Goal: Task Accomplishment & Management: Use online tool/utility

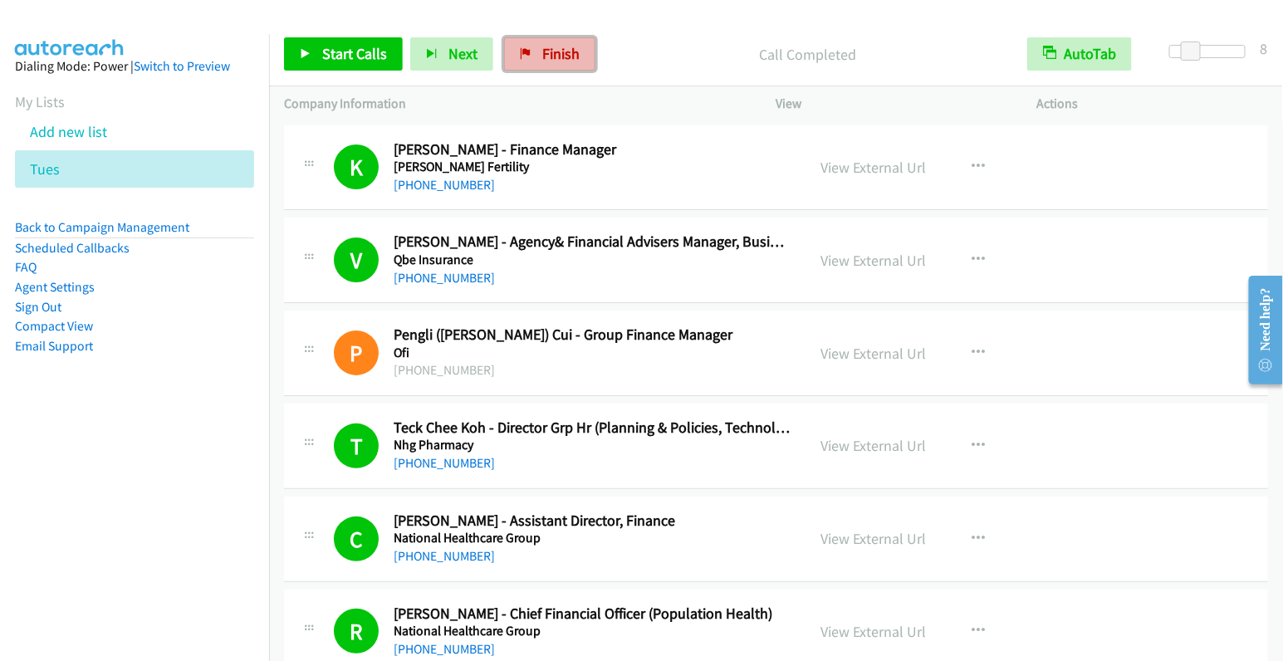
scroll to position [3622, 0]
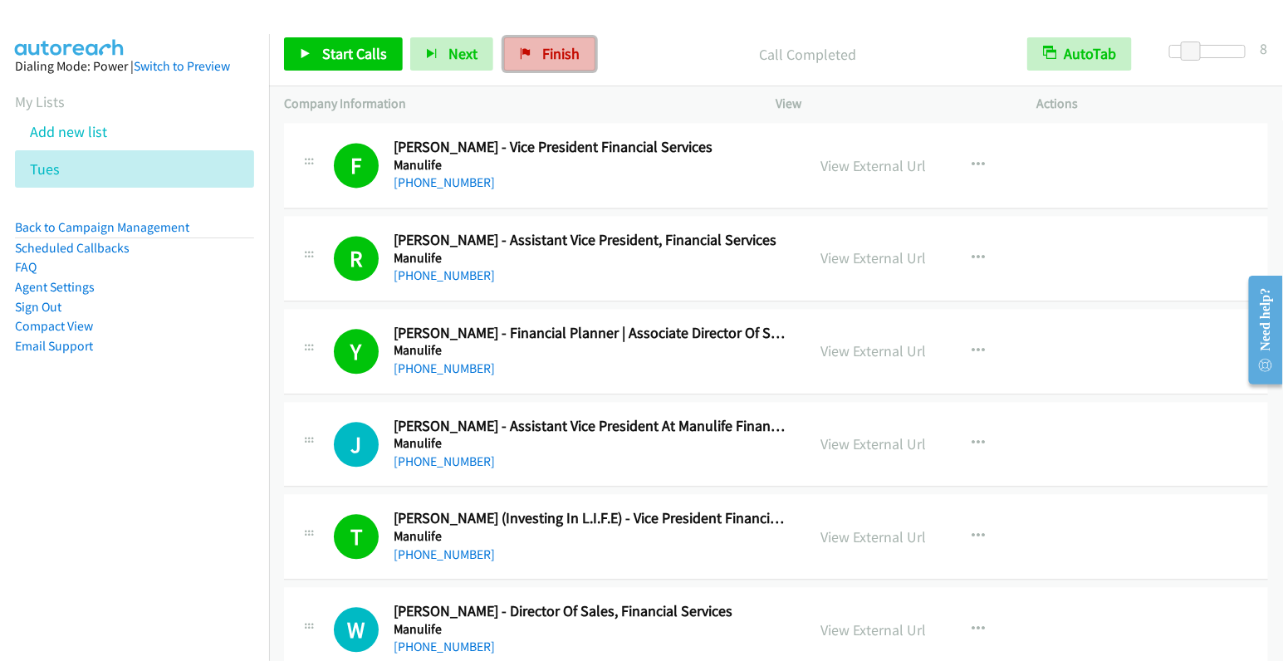
click at [542, 52] on span "Finish" at bounding box center [560, 53] width 37 height 19
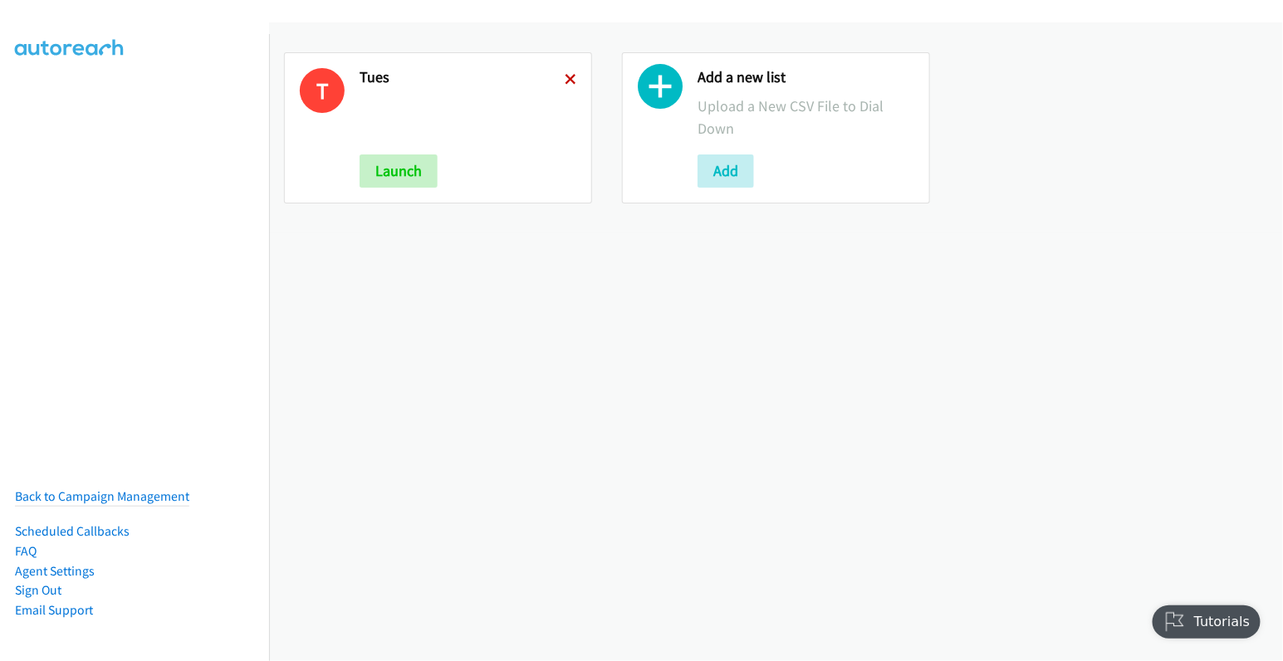
click at [565, 81] on icon at bounding box center [571, 81] width 12 height 12
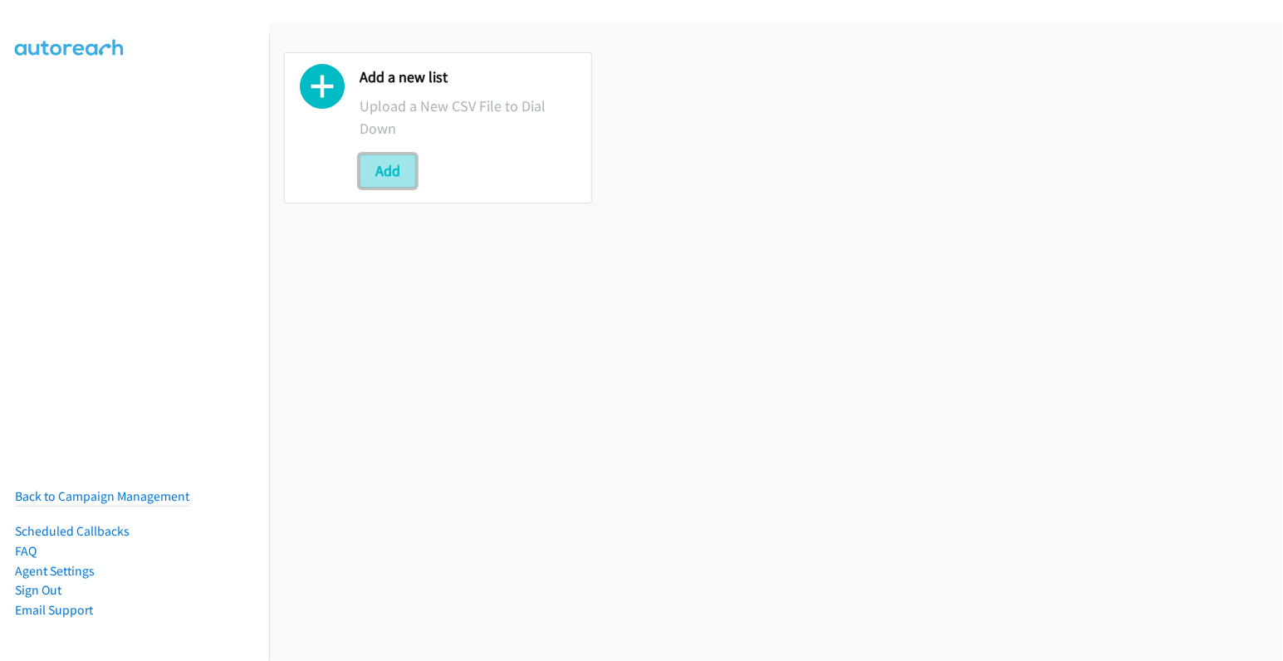
click at [383, 175] on button "Add" at bounding box center [387, 170] width 56 height 33
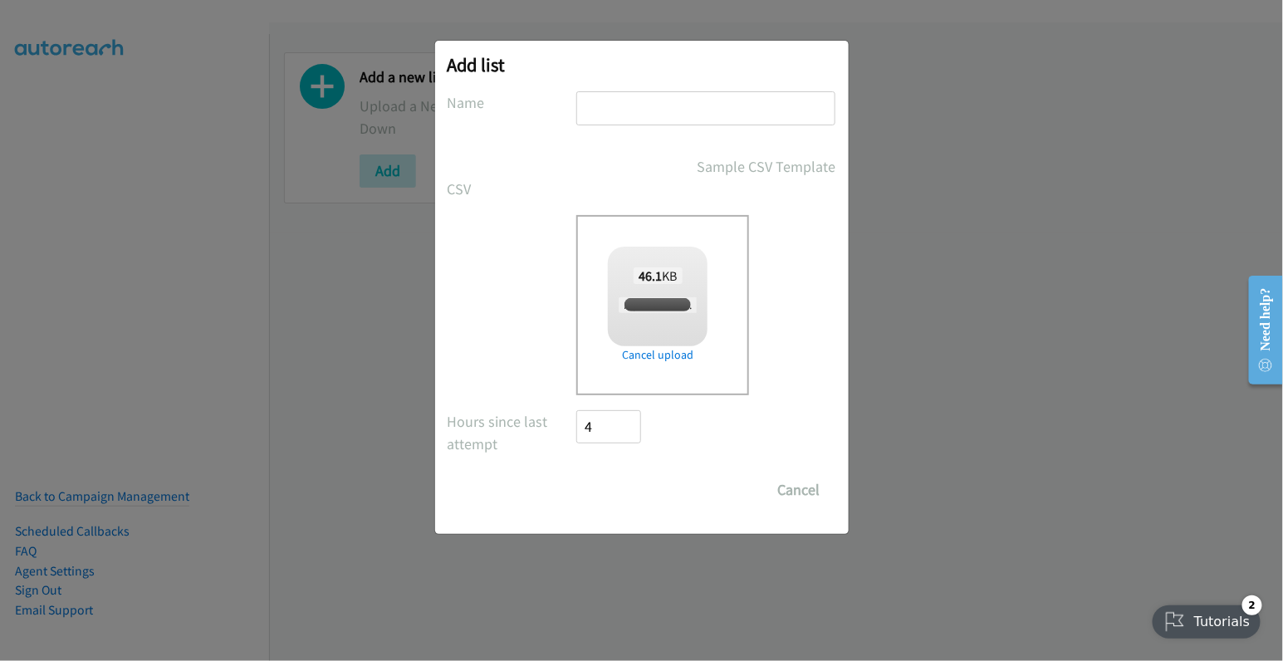
click at [667, 86] on div "Add list No phone fields were returned for that Report or List View Please uplo…" at bounding box center [641, 287] width 413 height 493
checkbox input "true"
click at [664, 103] on input "text" at bounding box center [705, 108] width 259 height 34
type input "tues"
click at [634, 493] on input "Save List" at bounding box center [620, 489] width 87 height 33
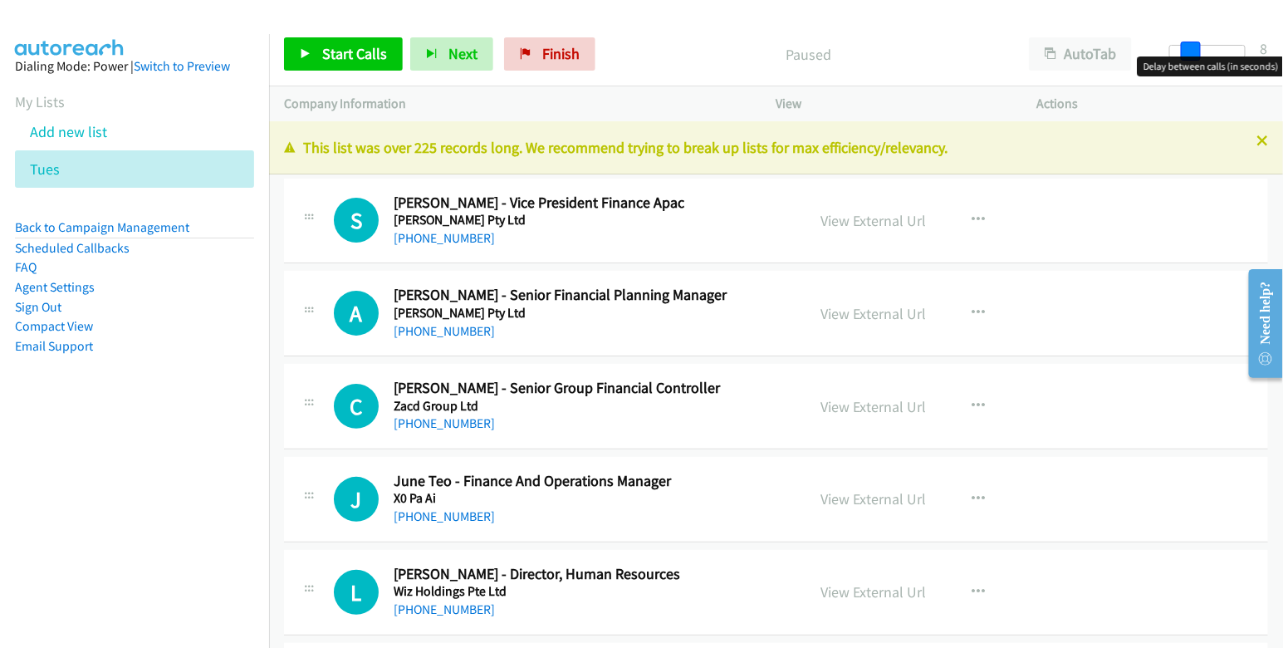
drag, startPoint x: 1170, startPoint y: 50, endPoint x: 1189, endPoint y: 49, distance: 19.1
click at [1189, 49] on span at bounding box center [1191, 52] width 20 height 20
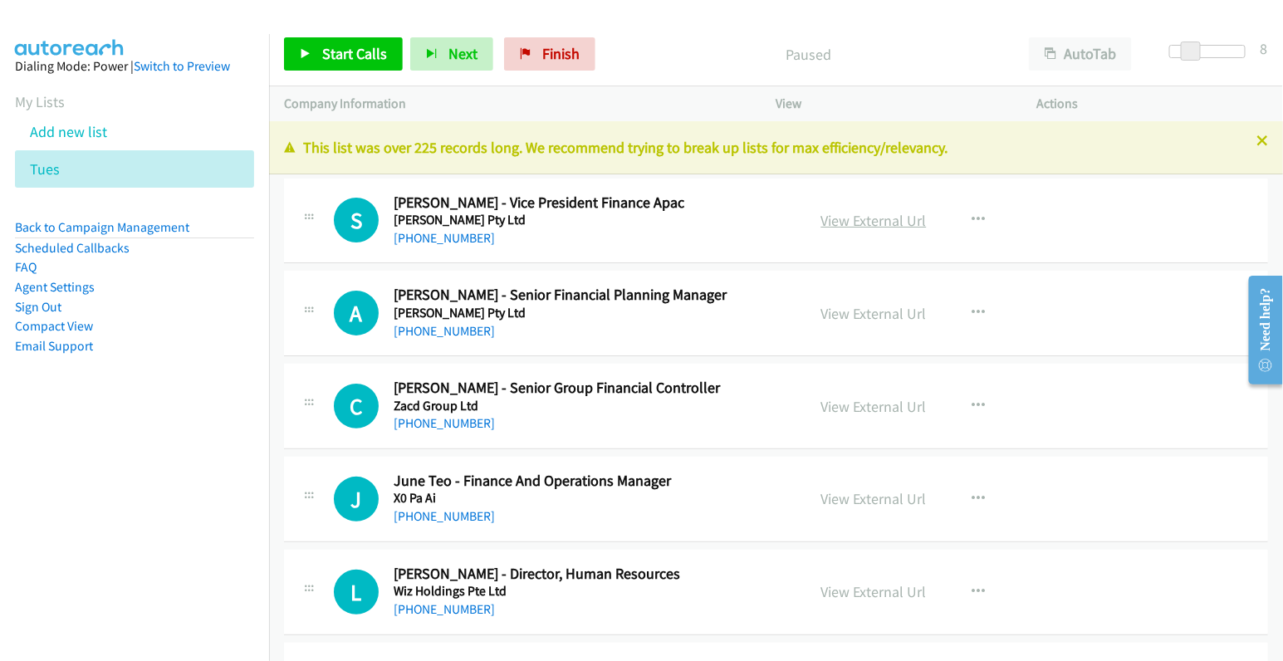
click at [883, 222] on link "View External Url" at bounding box center [873, 220] width 105 height 19
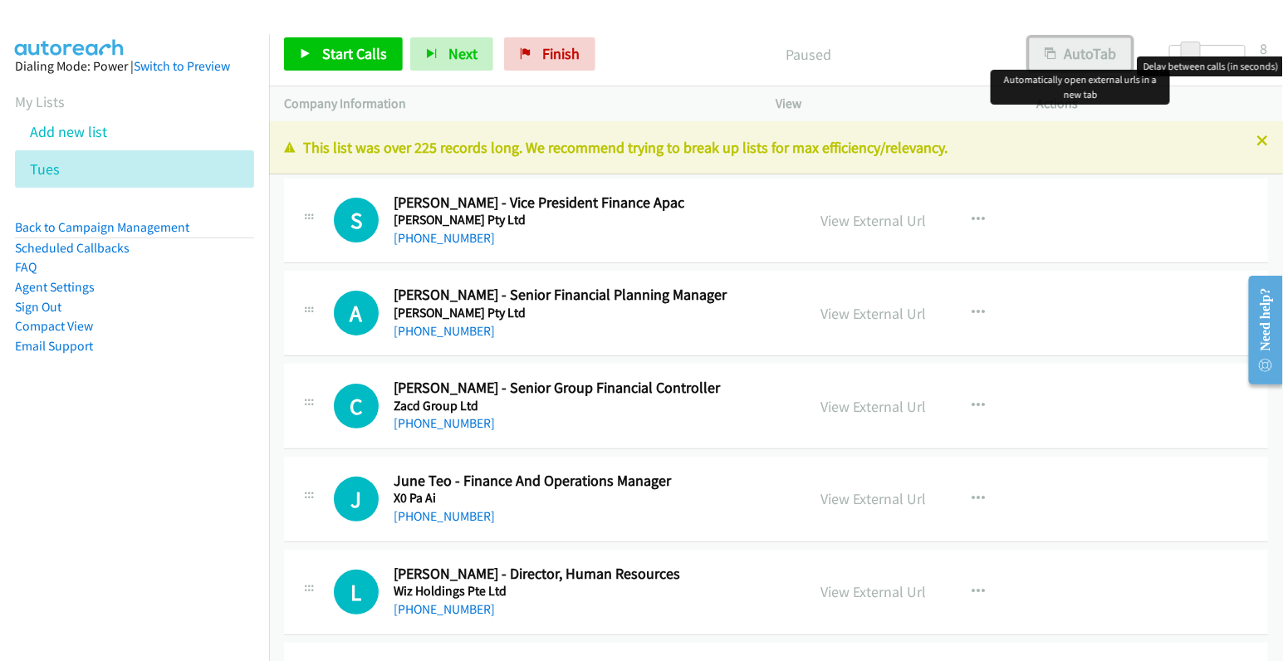
click at [1049, 55] on icon "button" at bounding box center [1050, 55] width 12 height 12
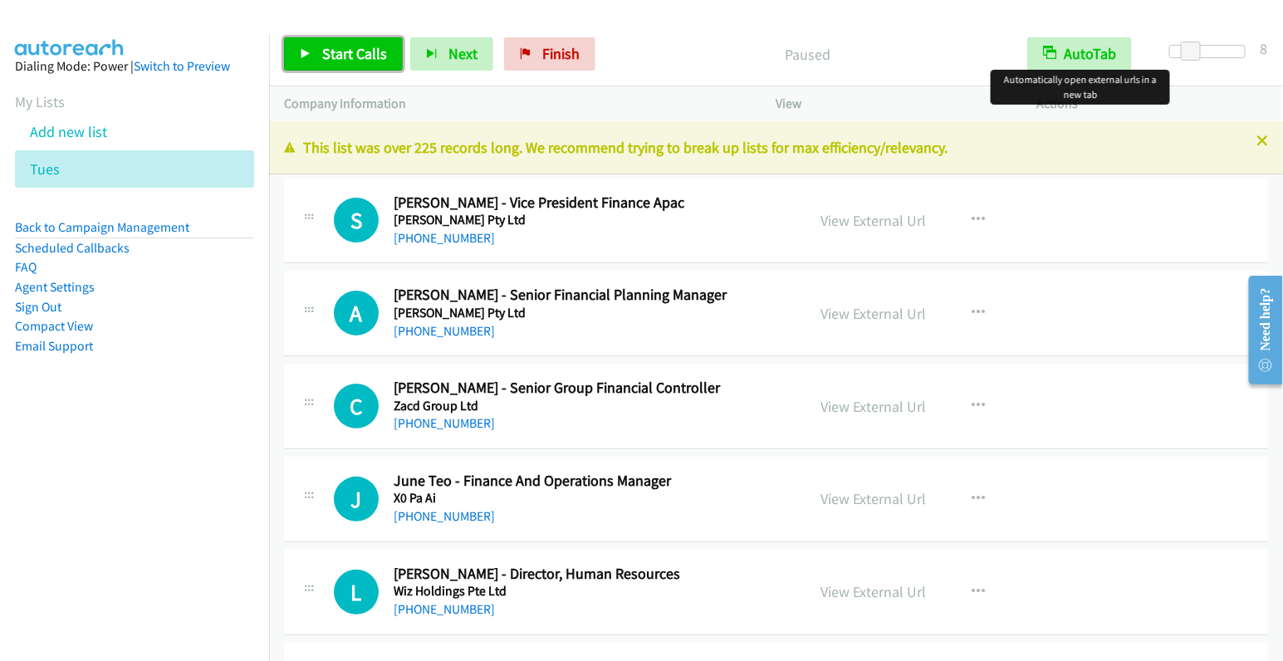
click at [326, 61] on span "Start Calls" at bounding box center [354, 53] width 65 height 19
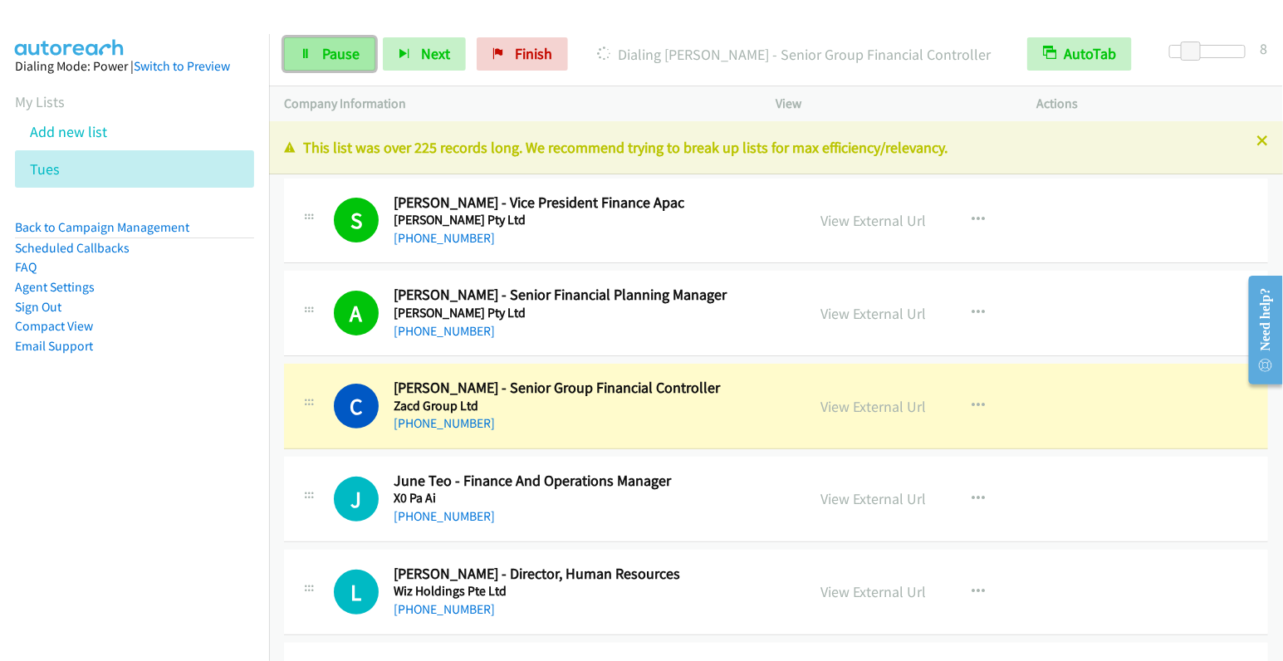
click at [330, 60] on span "Pause" at bounding box center [340, 53] width 37 height 19
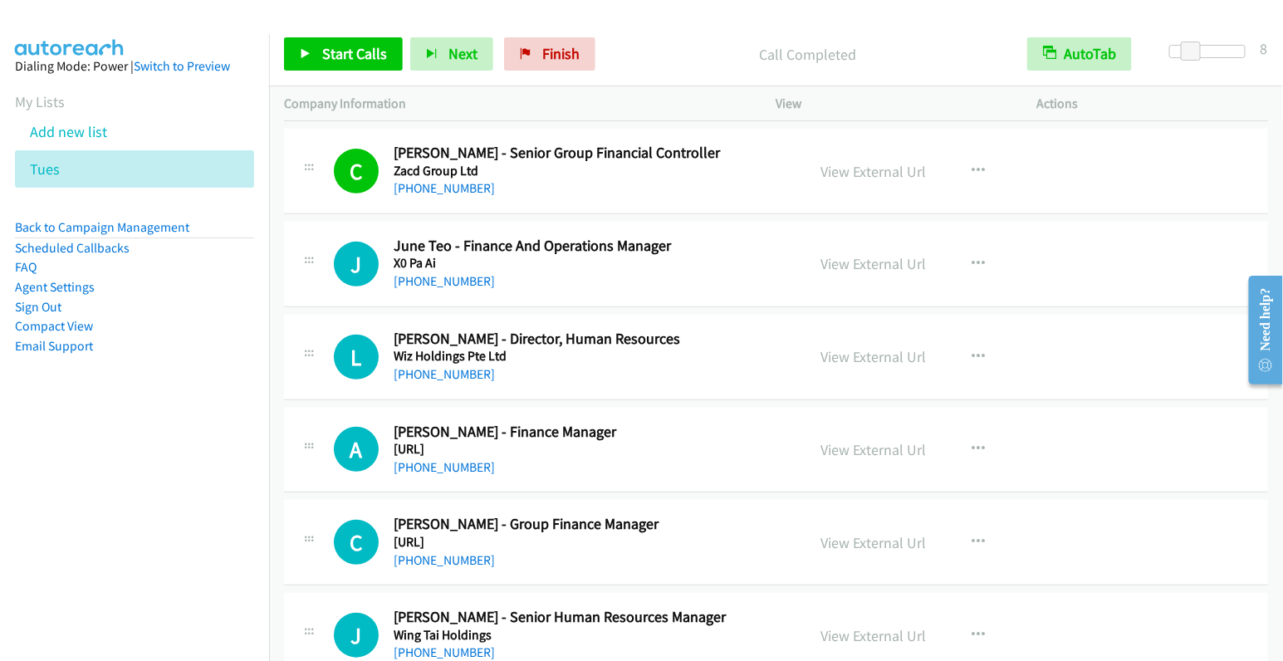
scroll to position [302, 0]
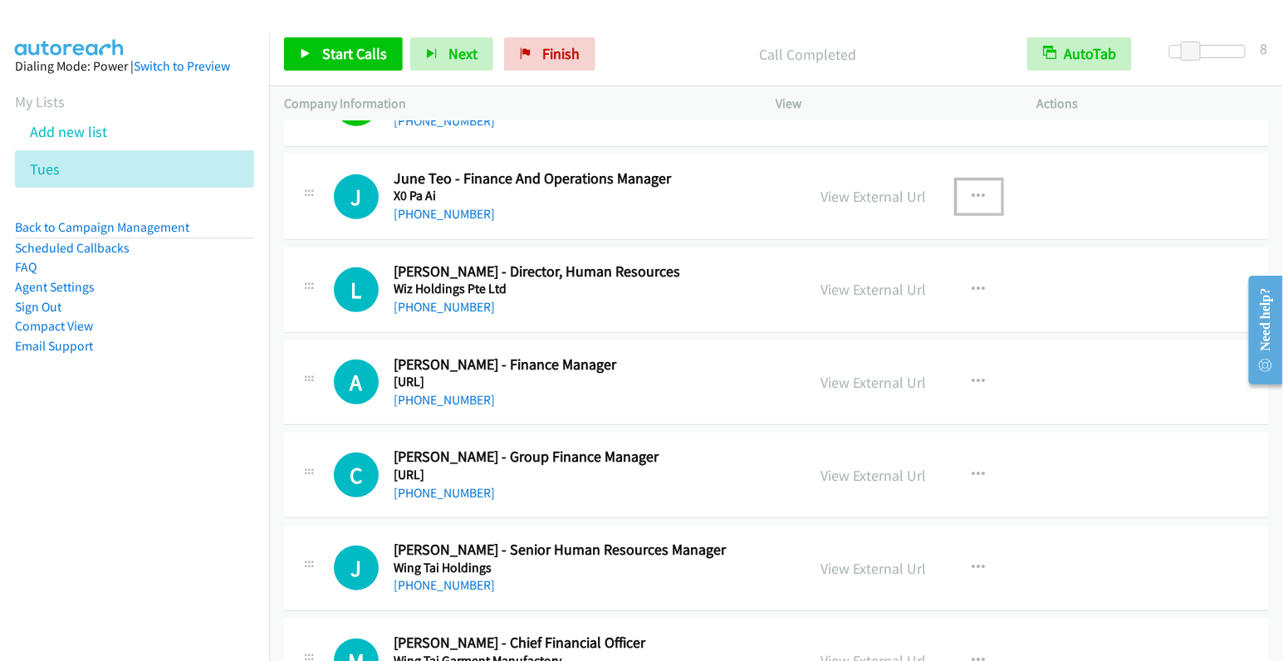
click at [965, 202] on button "button" at bounding box center [978, 196] width 45 height 33
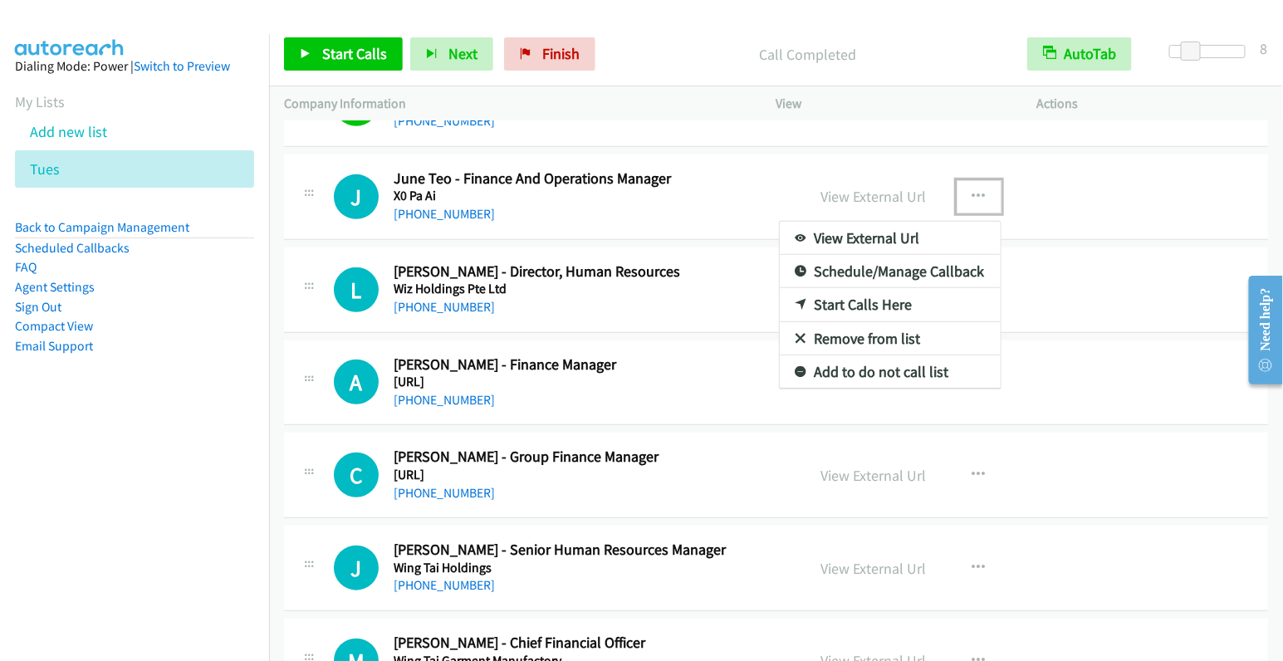
click at [858, 297] on link "Start Calls Here" at bounding box center [890, 304] width 221 height 33
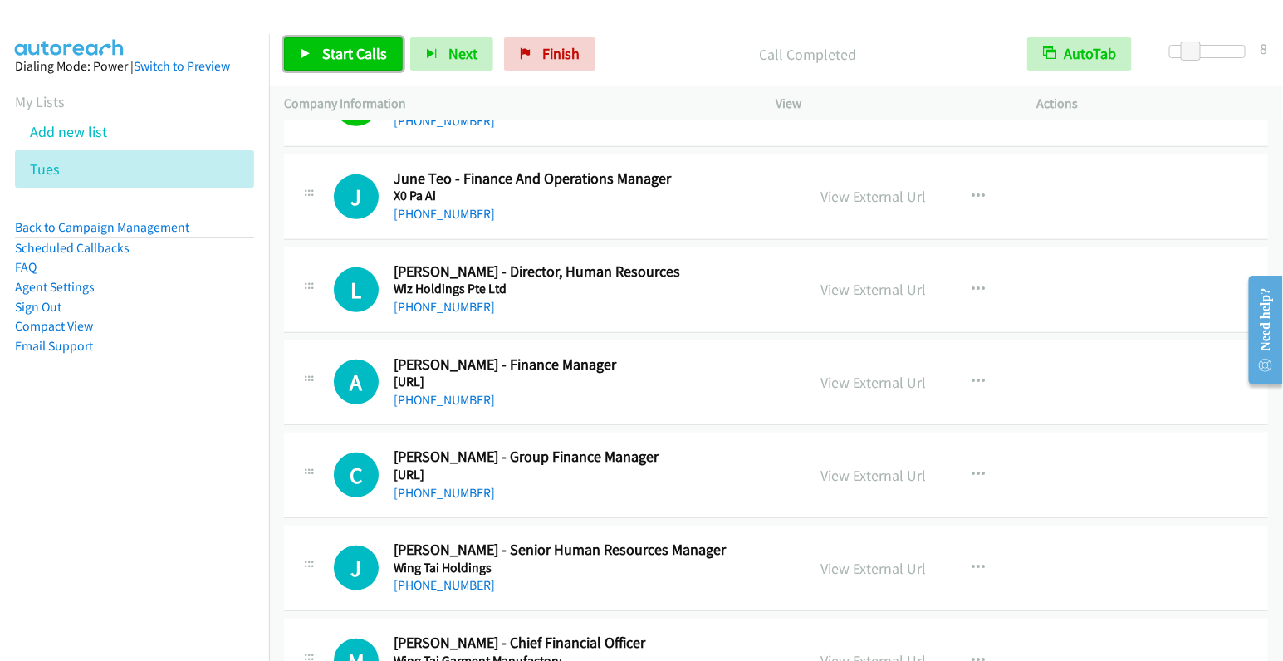
click at [349, 63] on link "Start Calls" at bounding box center [343, 53] width 119 height 33
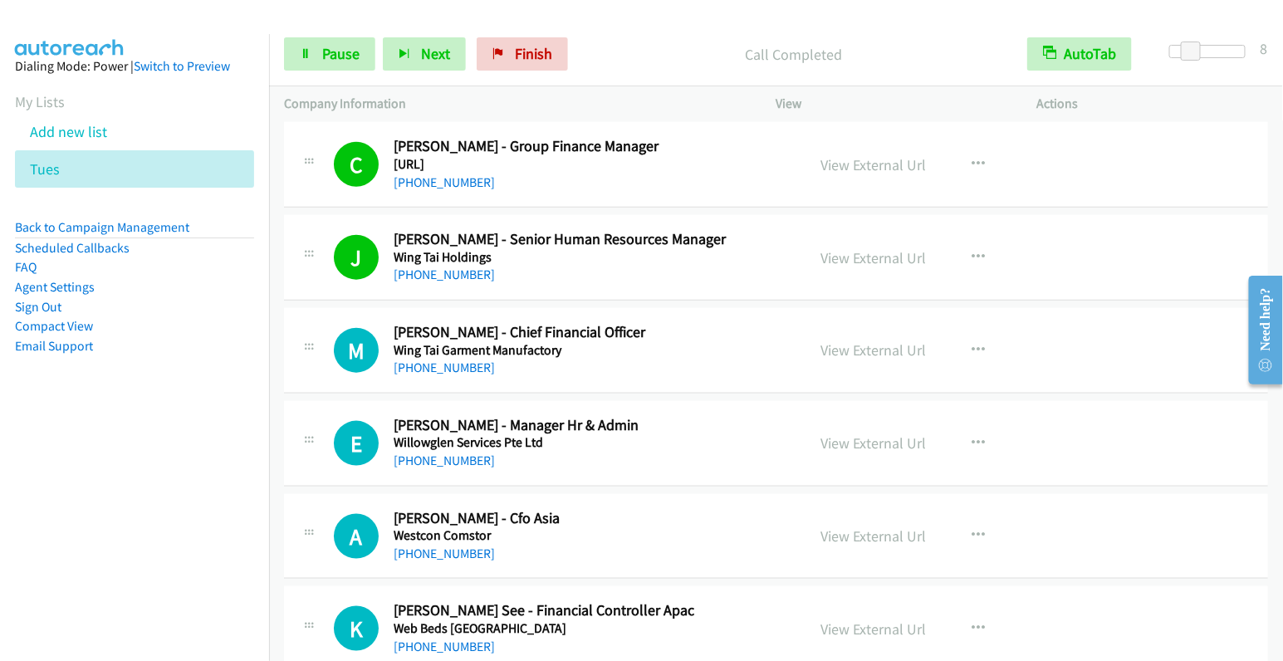
scroll to position [653, 0]
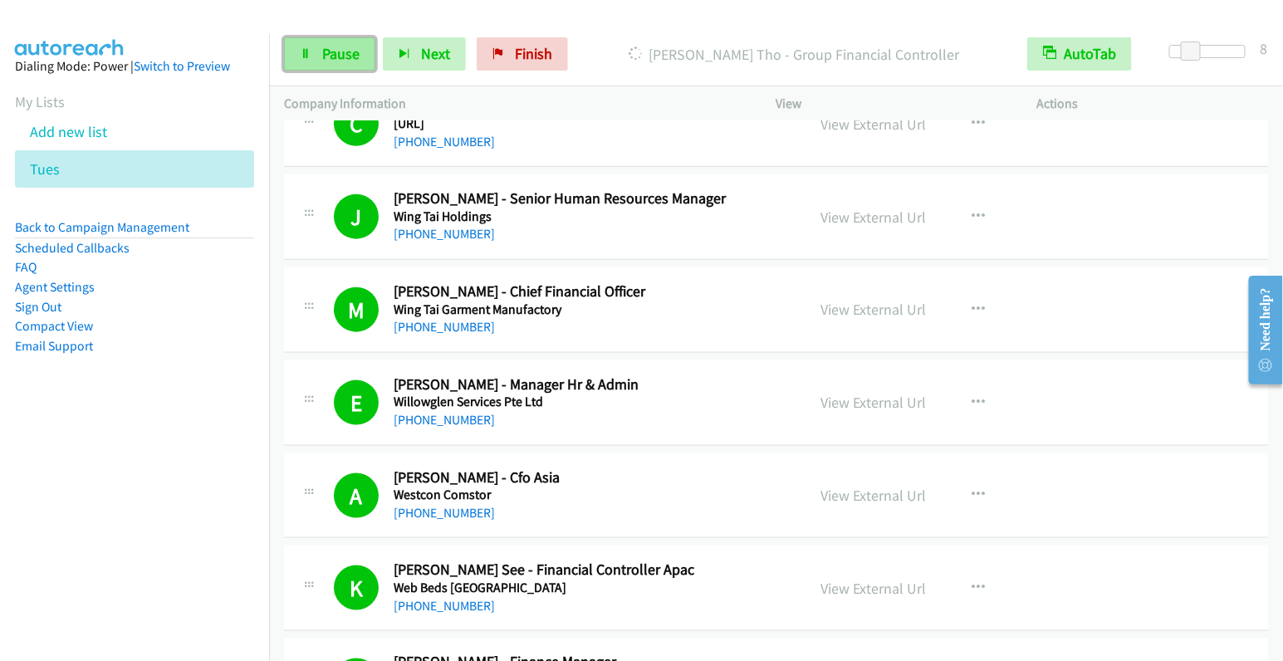
click at [349, 51] on span "Pause" at bounding box center [340, 53] width 37 height 19
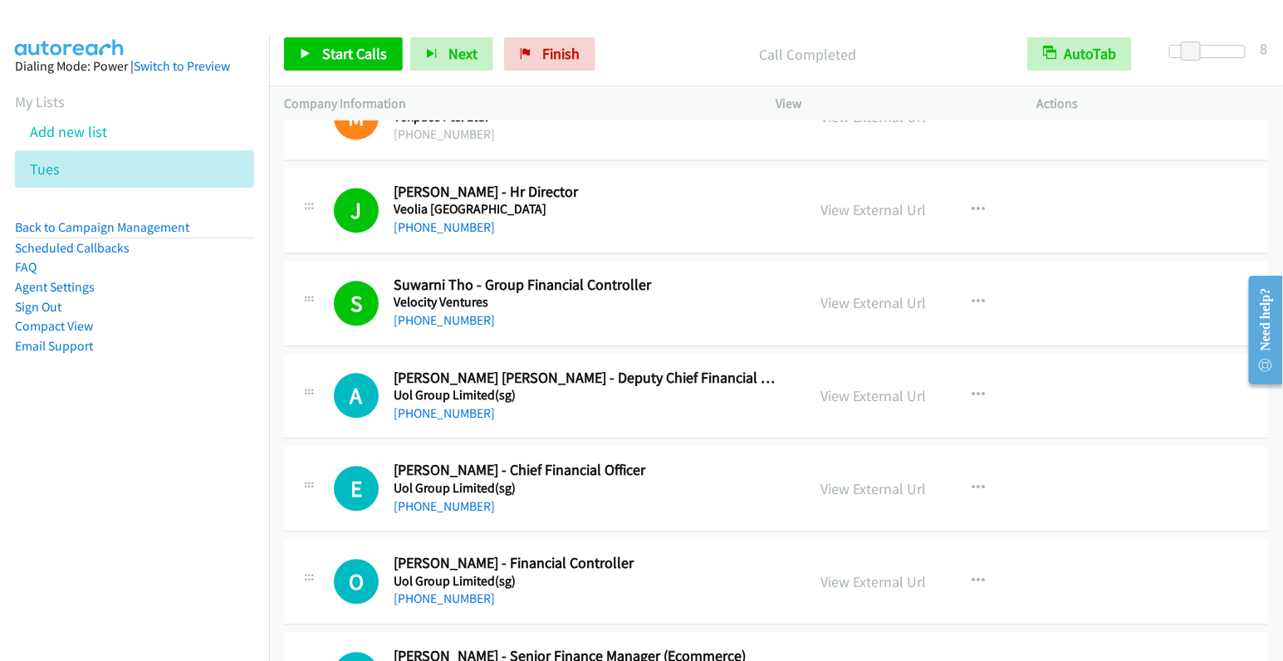
scroll to position [1334, 0]
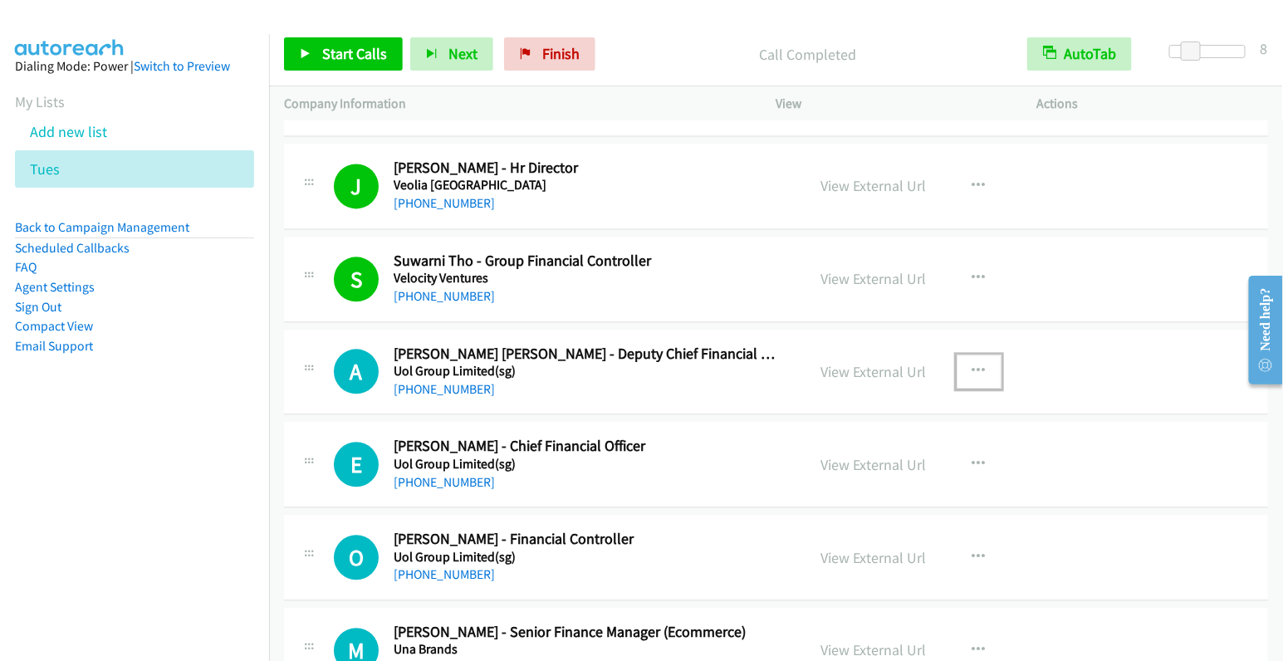
click at [956, 362] on button "button" at bounding box center [978, 370] width 45 height 33
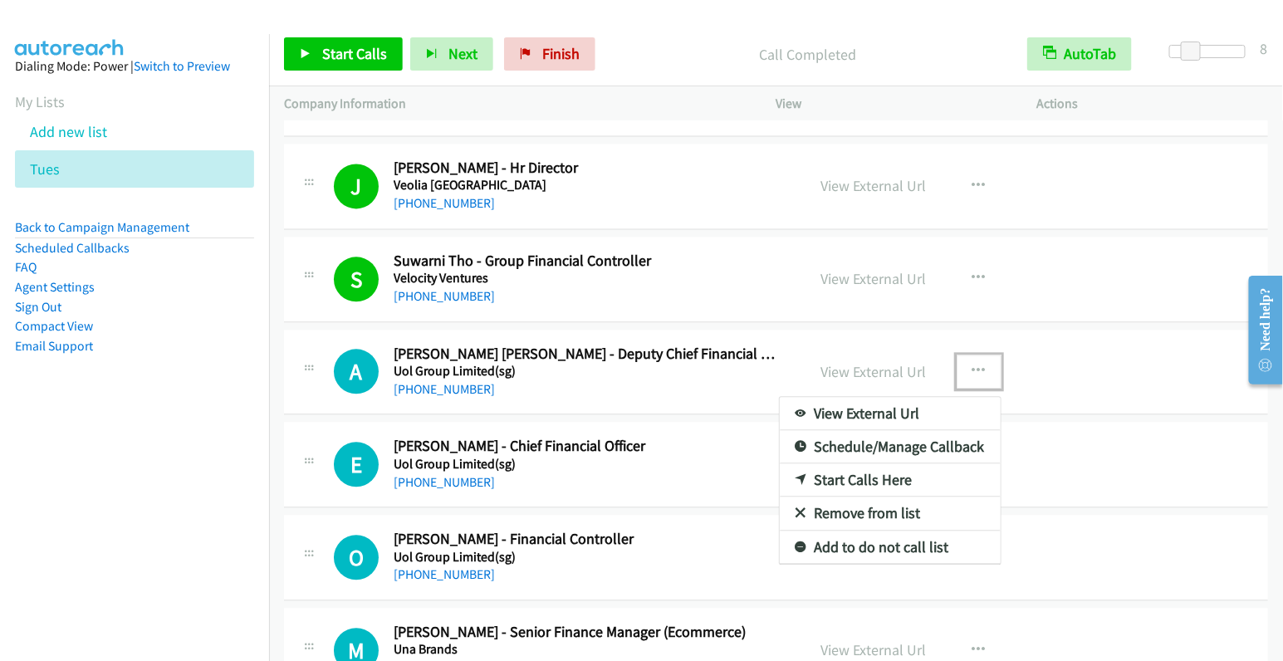
click at [853, 474] on link "Start Calls Here" at bounding box center [890, 479] width 221 height 33
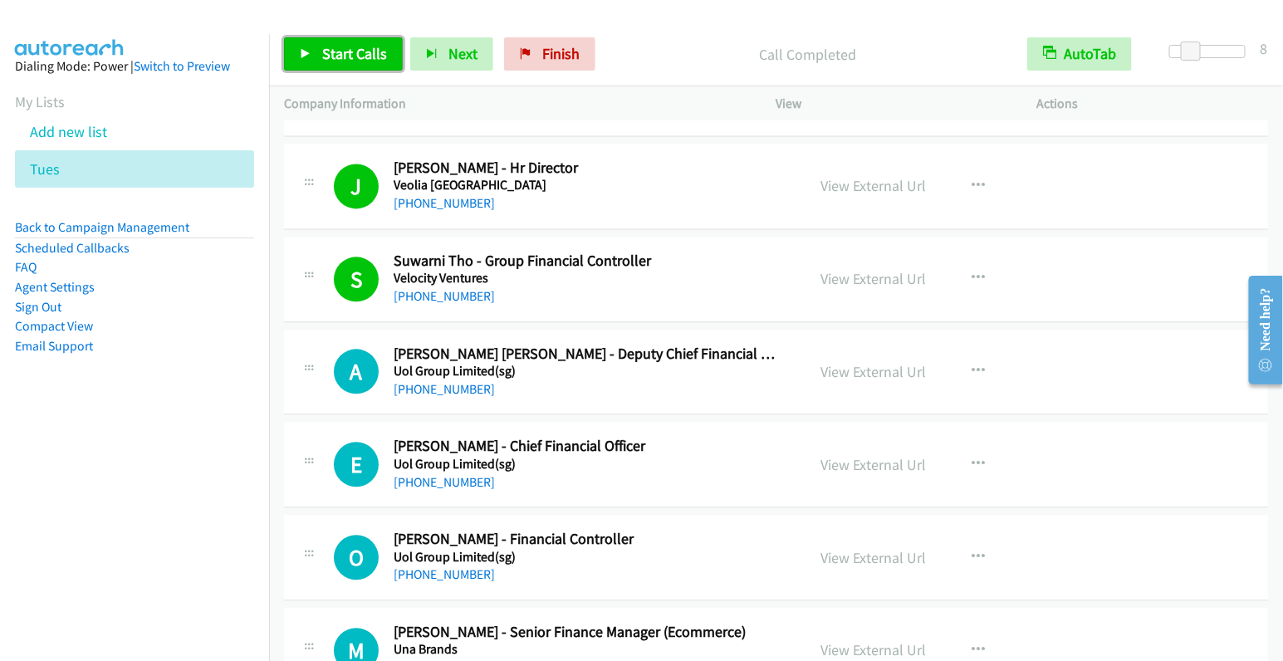
click at [335, 53] on span "Start Calls" at bounding box center [354, 53] width 65 height 19
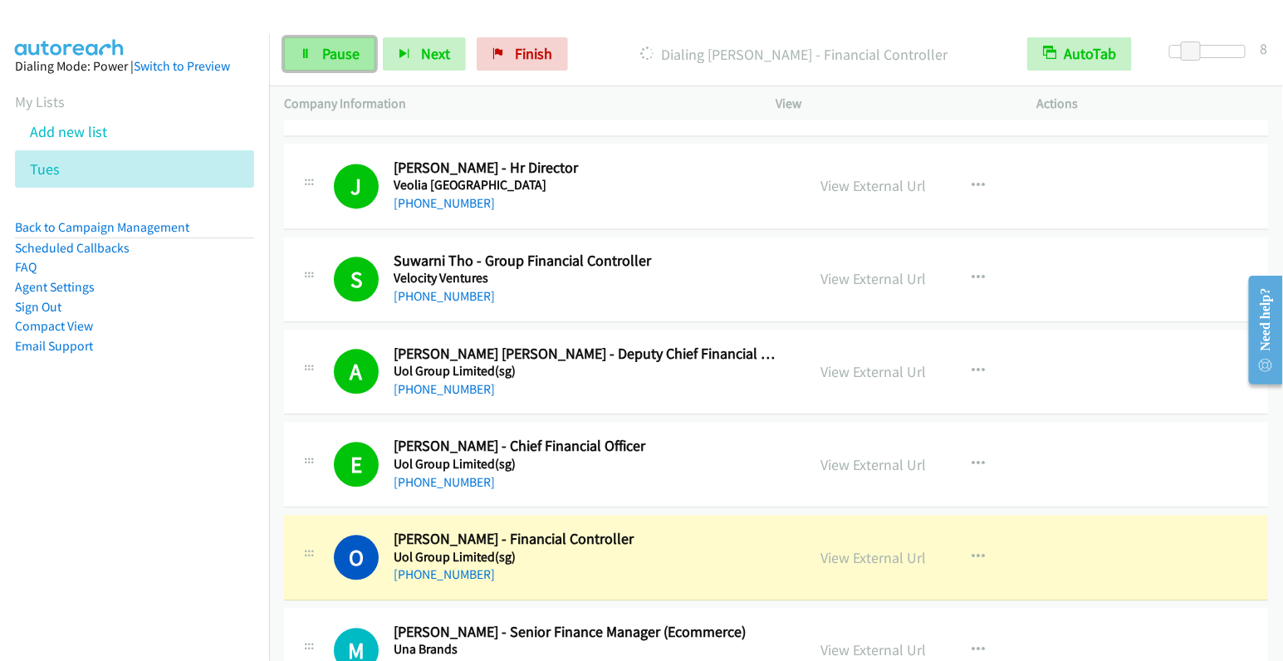
click at [345, 47] on span "Pause" at bounding box center [340, 53] width 37 height 19
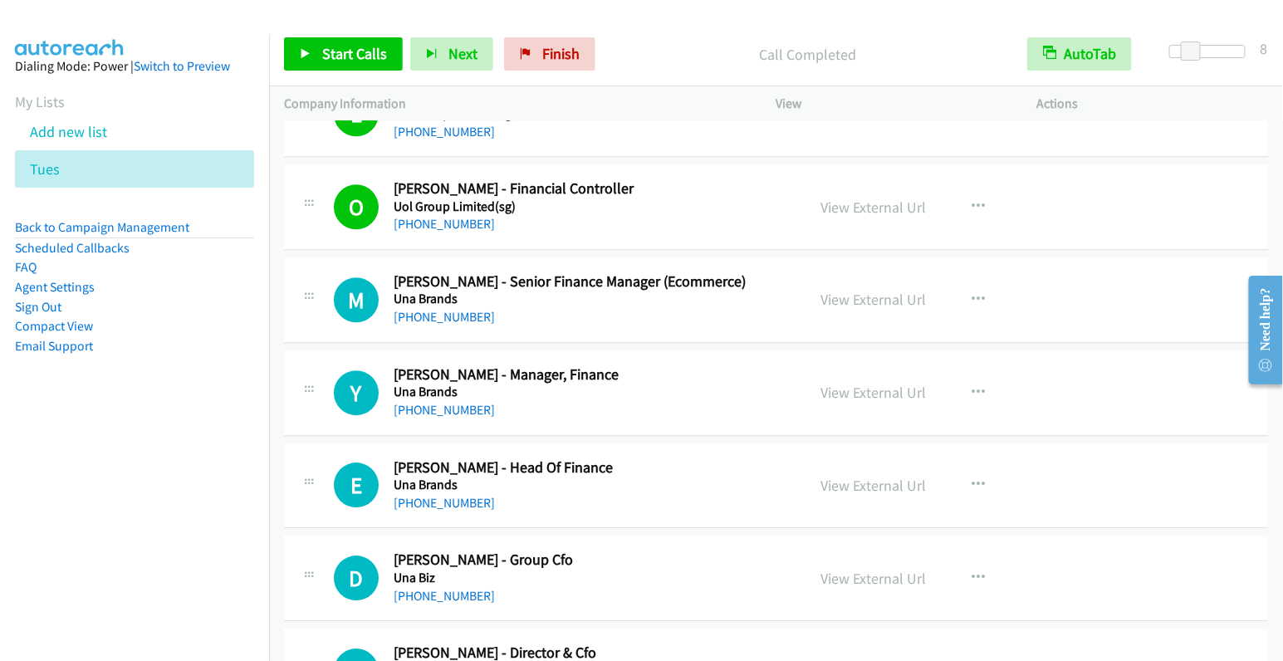
scroll to position [1685, 0]
click at [972, 292] on icon "button" at bounding box center [978, 298] width 13 height 13
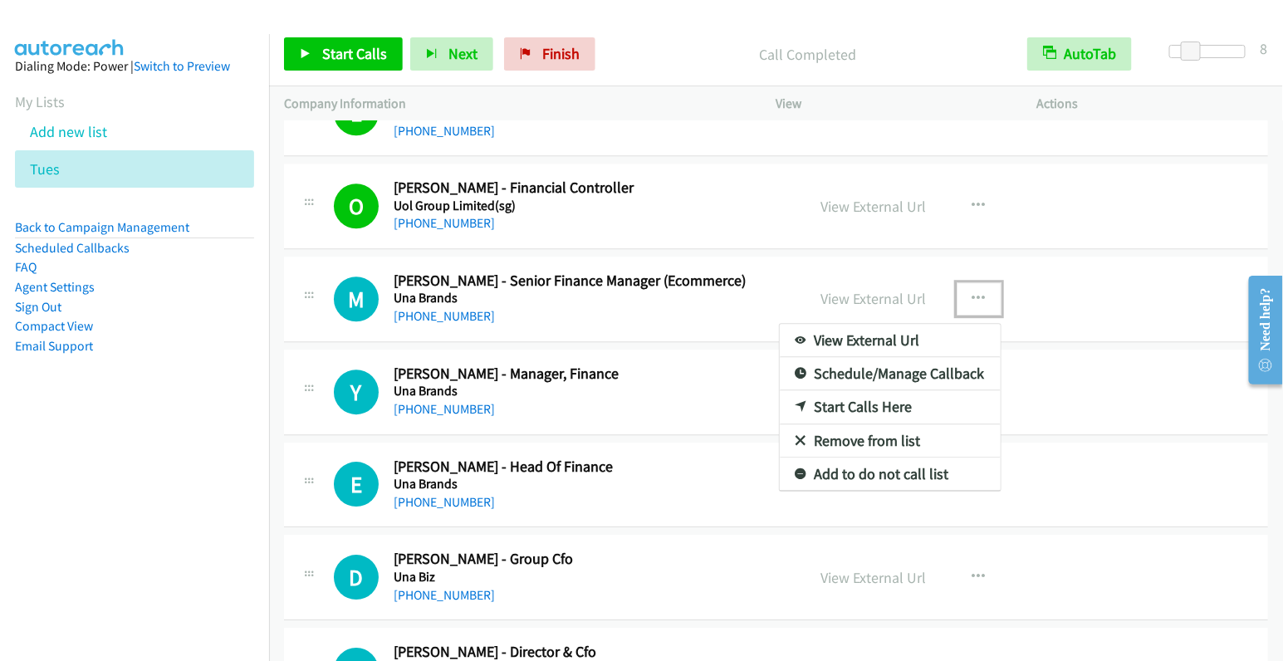
click at [886, 399] on link "Start Calls Here" at bounding box center [890, 406] width 221 height 33
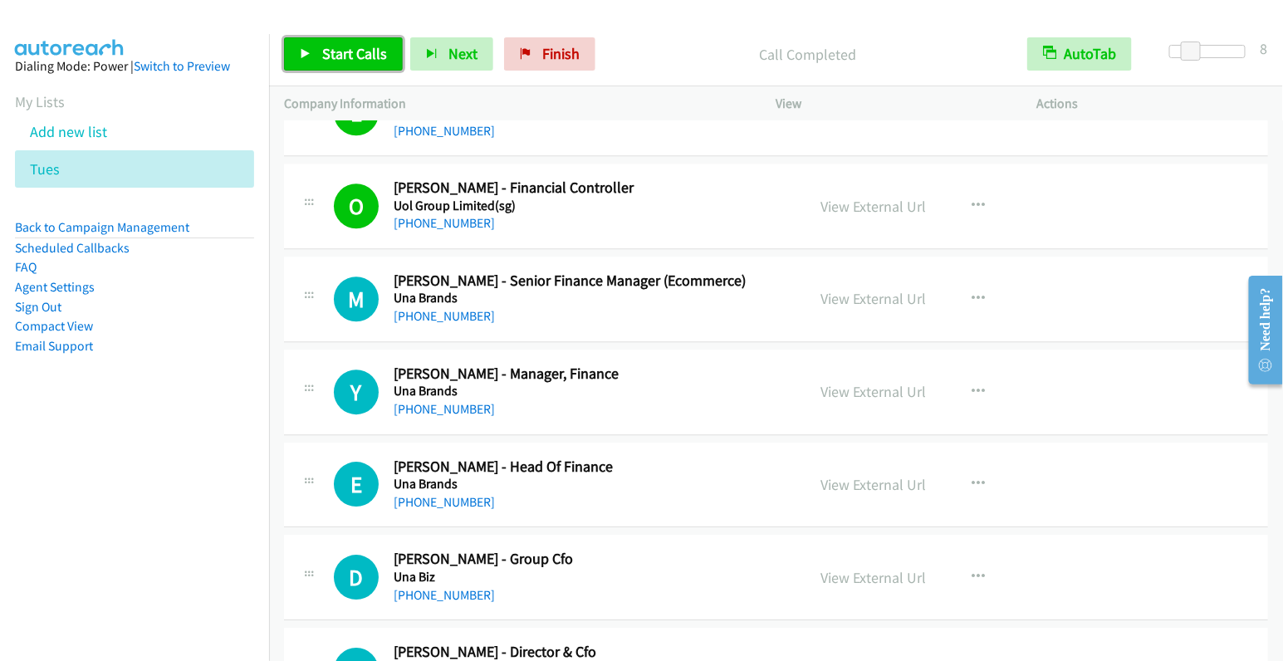
click at [359, 59] on span "Start Calls" at bounding box center [354, 53] width 65 height 19
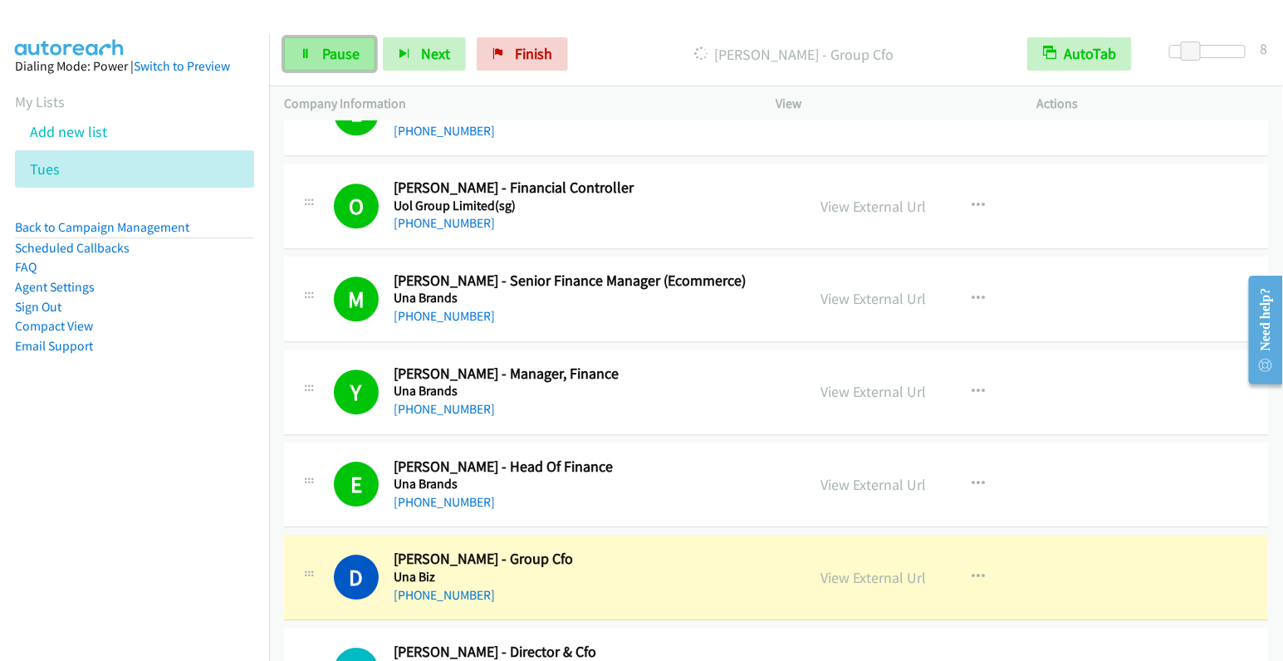
click at [322, 67] on link "Pause" at bounding box center [329, 53] width 91 height 33
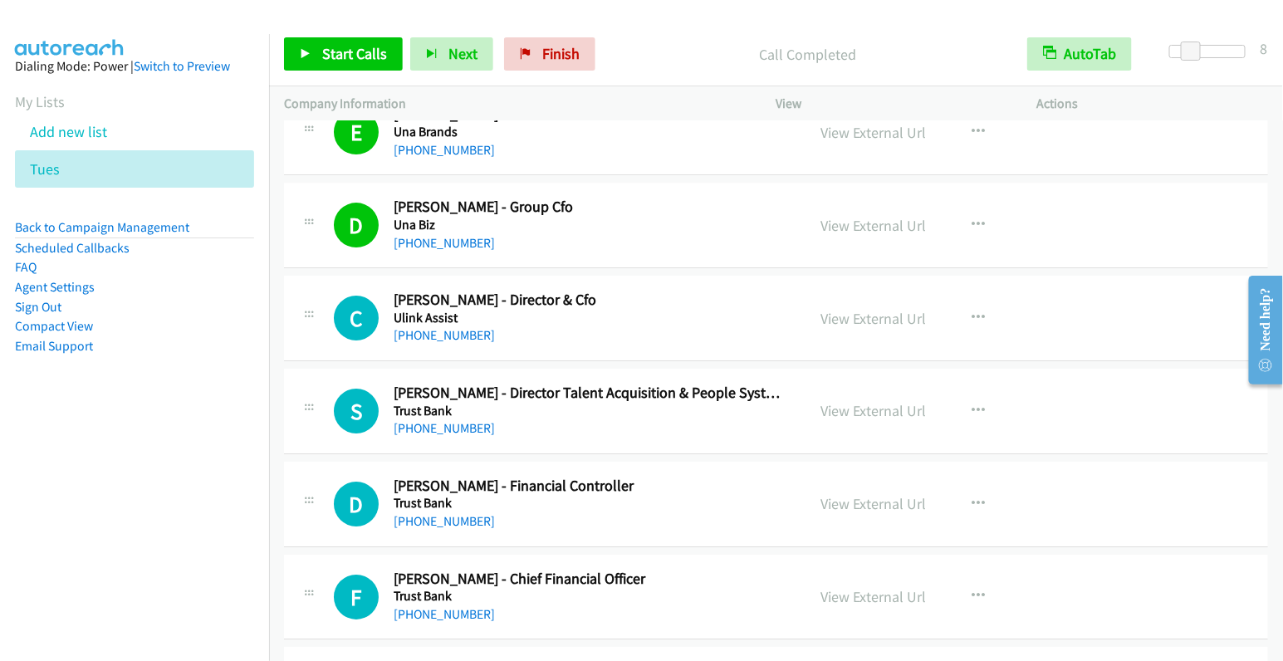
scroll to position [2065, 0]
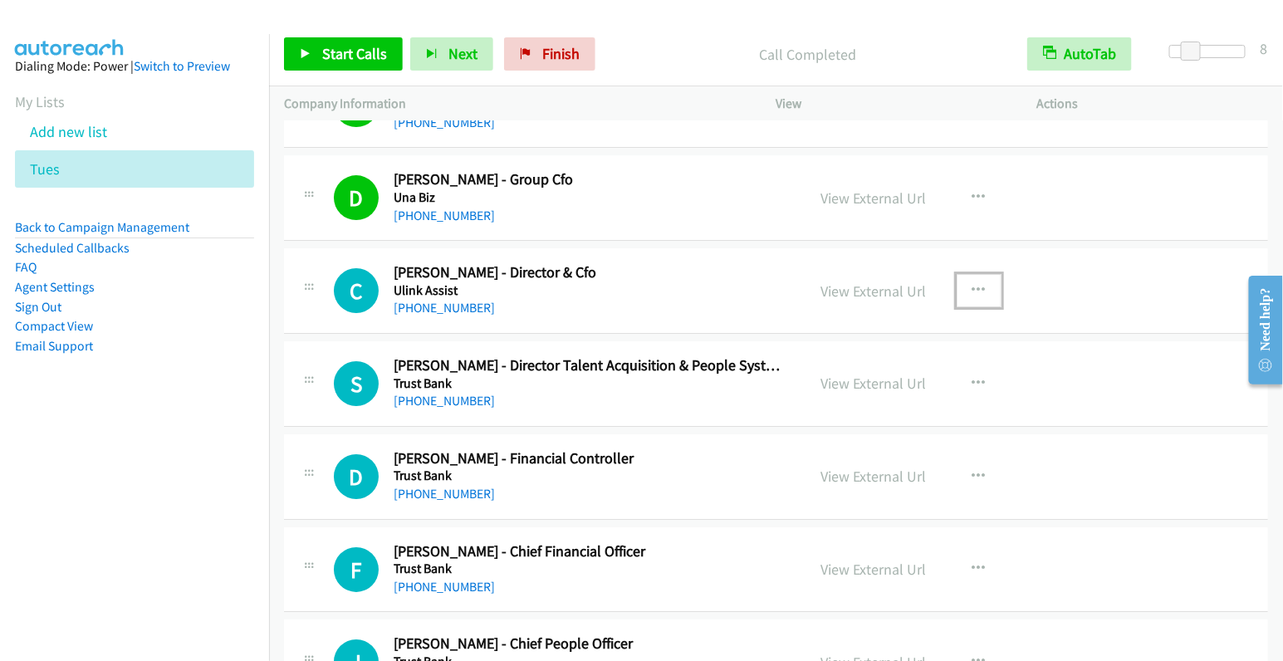
click at [973, 284] on icon "button" at bounding box center [978, 290] width 13 height 13
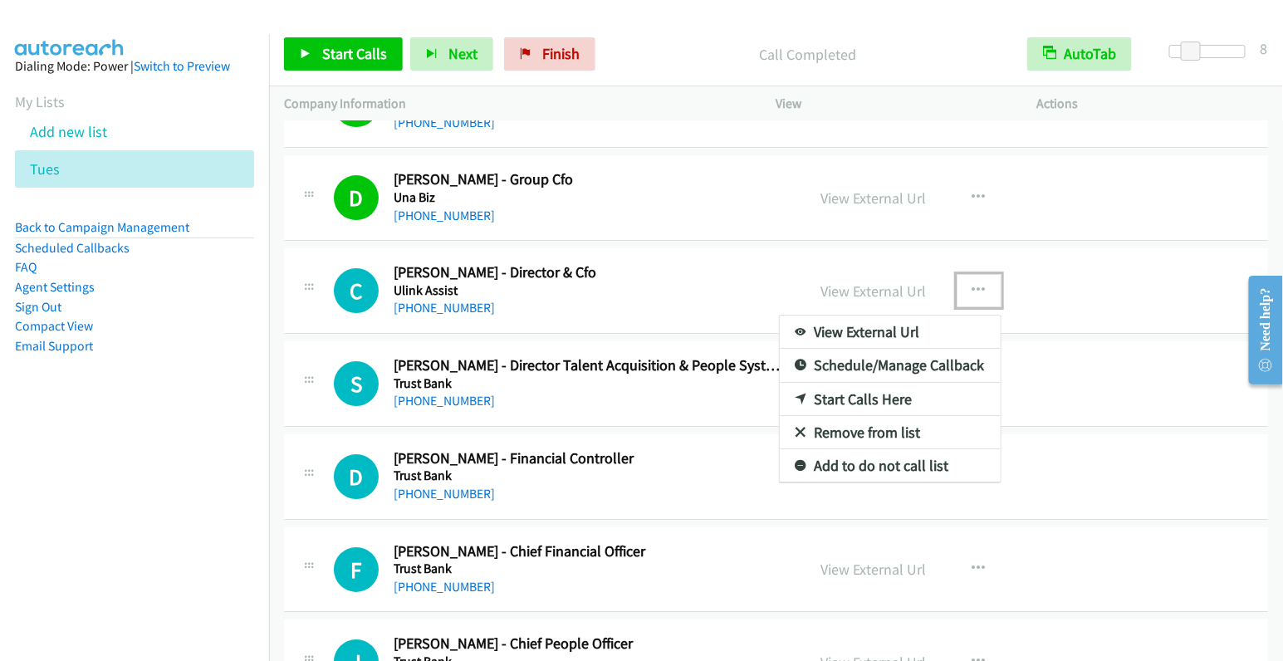
click at [871, 390] on link "Start Calls Here" at bounding box center [890, 399] width 221 height 33
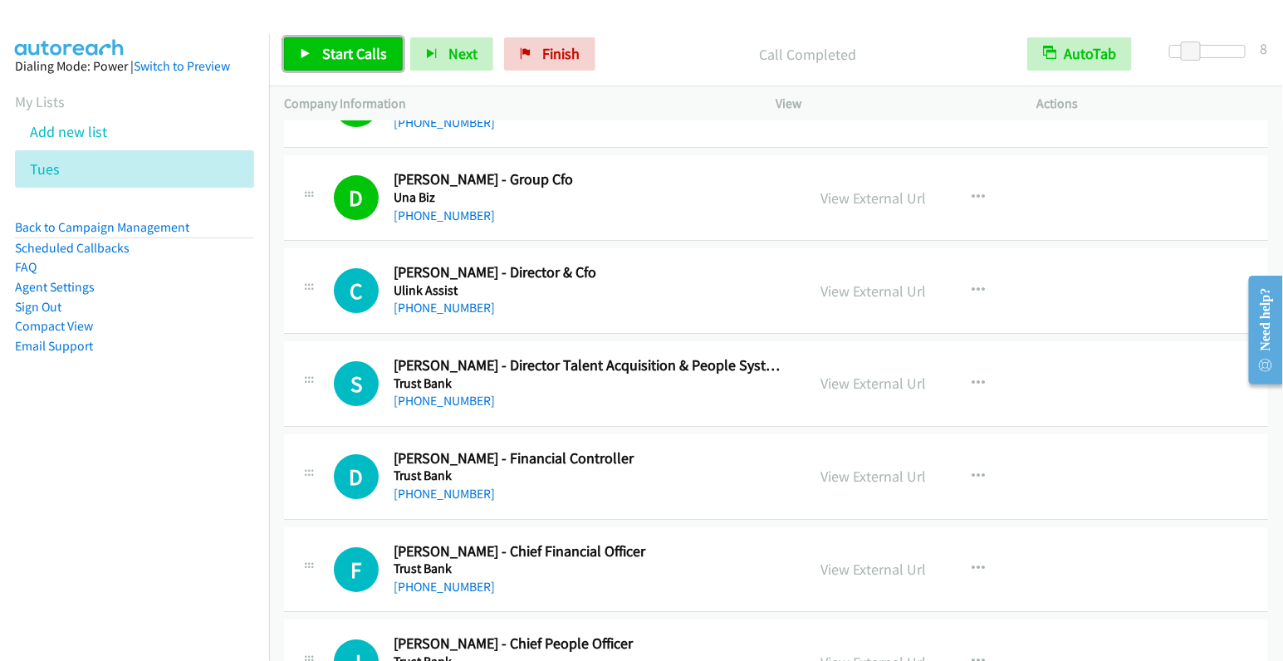
click at [340, 61] on span "Start Calls" at bounding box center [354, 53] width 65 height 19
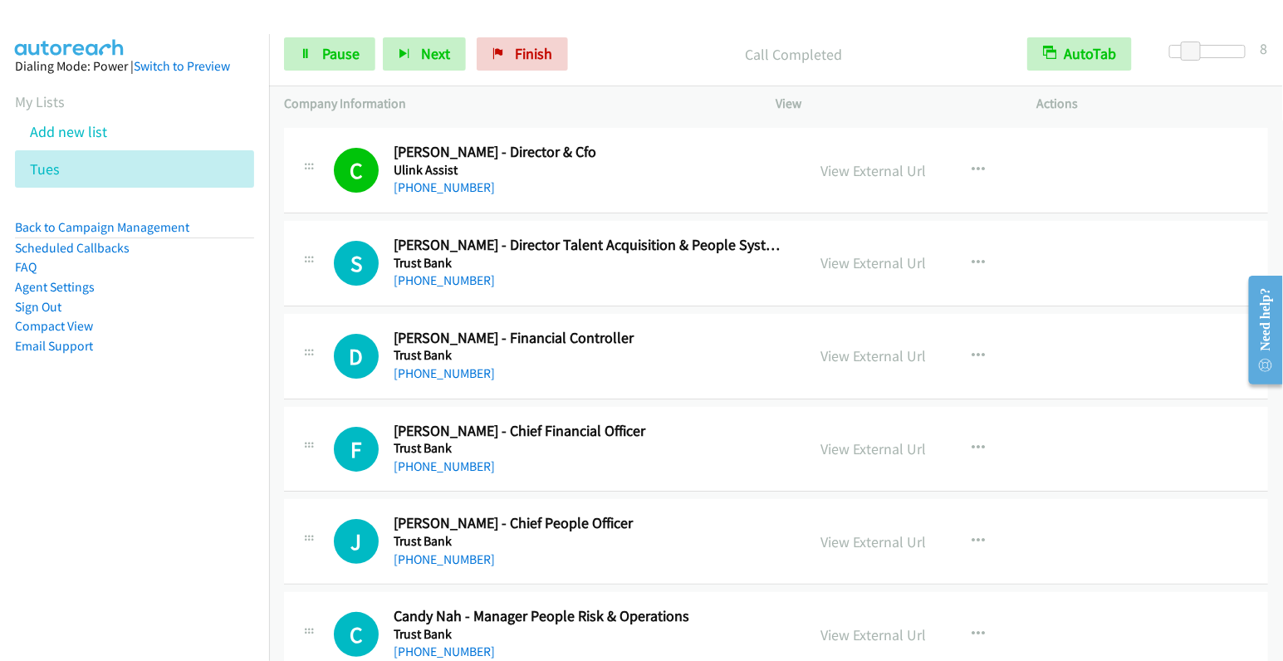
scroll to position [2188, 0]
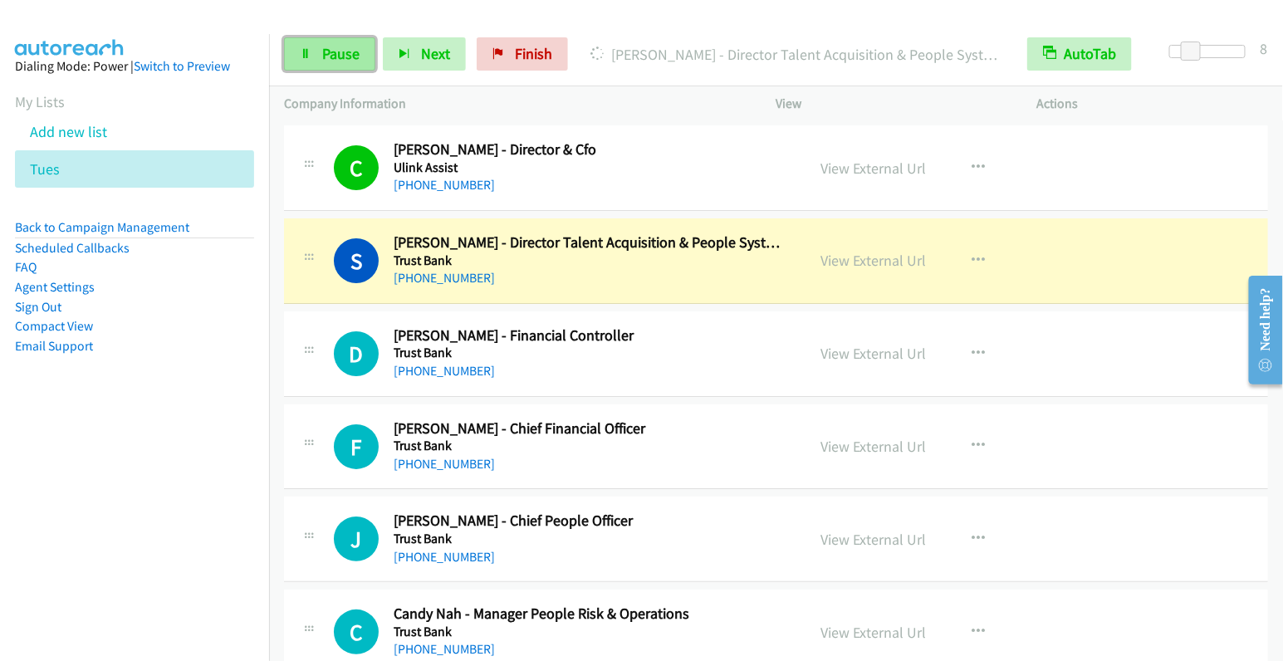
click at [340, 51] on span "Pause" at bounding box center [340, 53] width 37 height 19
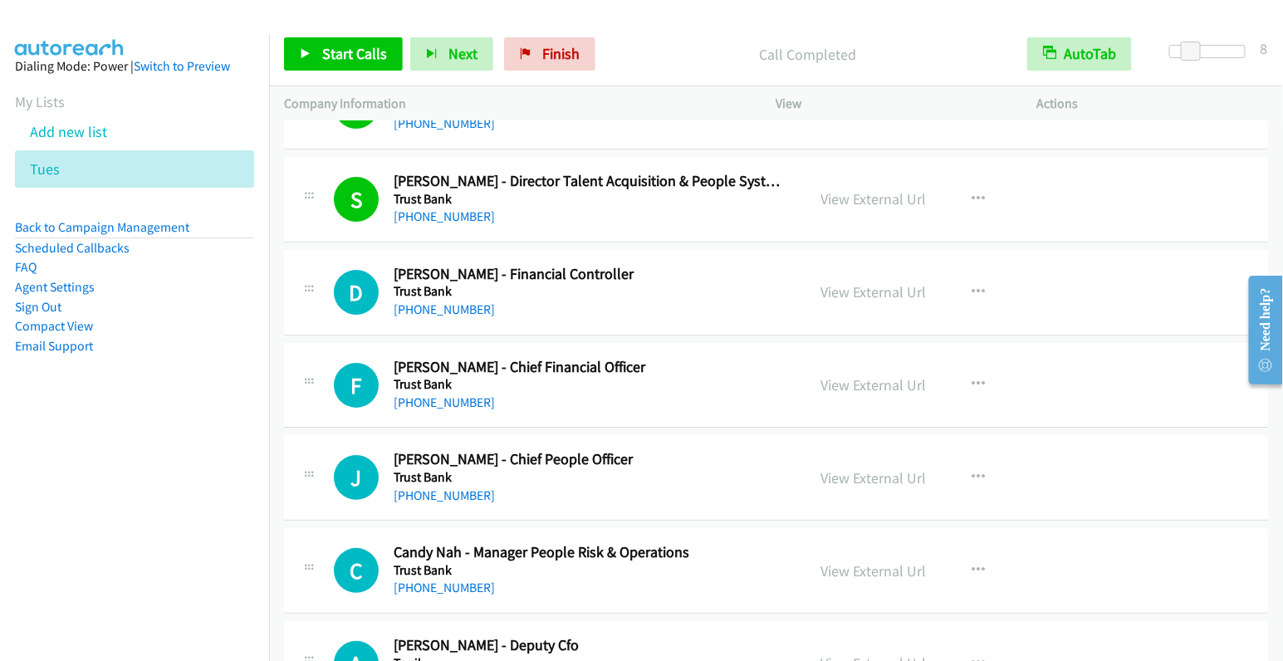
scroll to position [2267, 0]
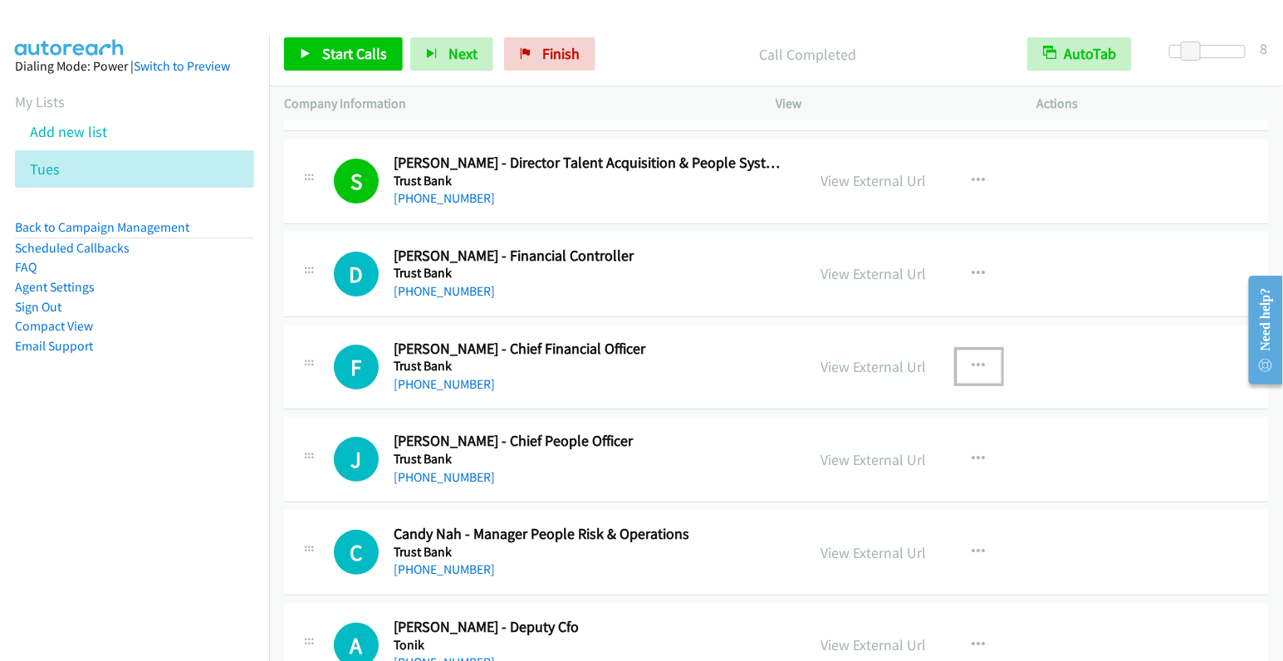
click at [972, 359] on icon "button" at bounding box center [978, 365] width 13 height 13
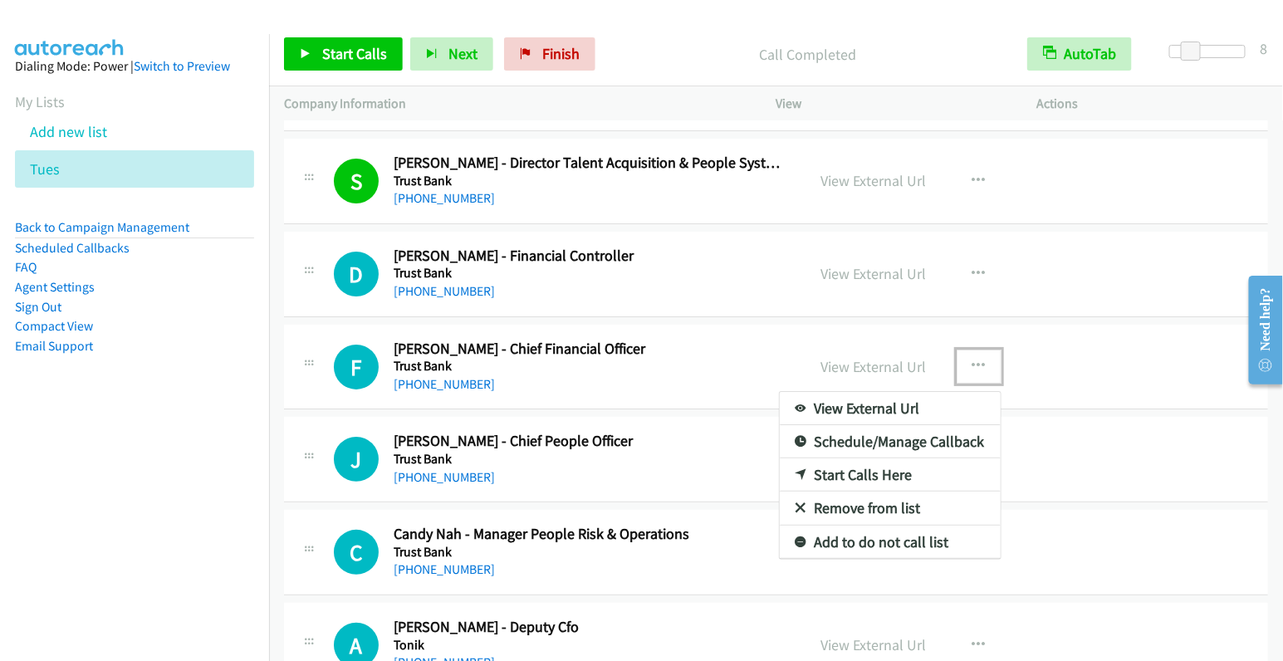
click at [879, 462] on link "Start Calls Here" at bounding box center [890, 474] width 221 height 33
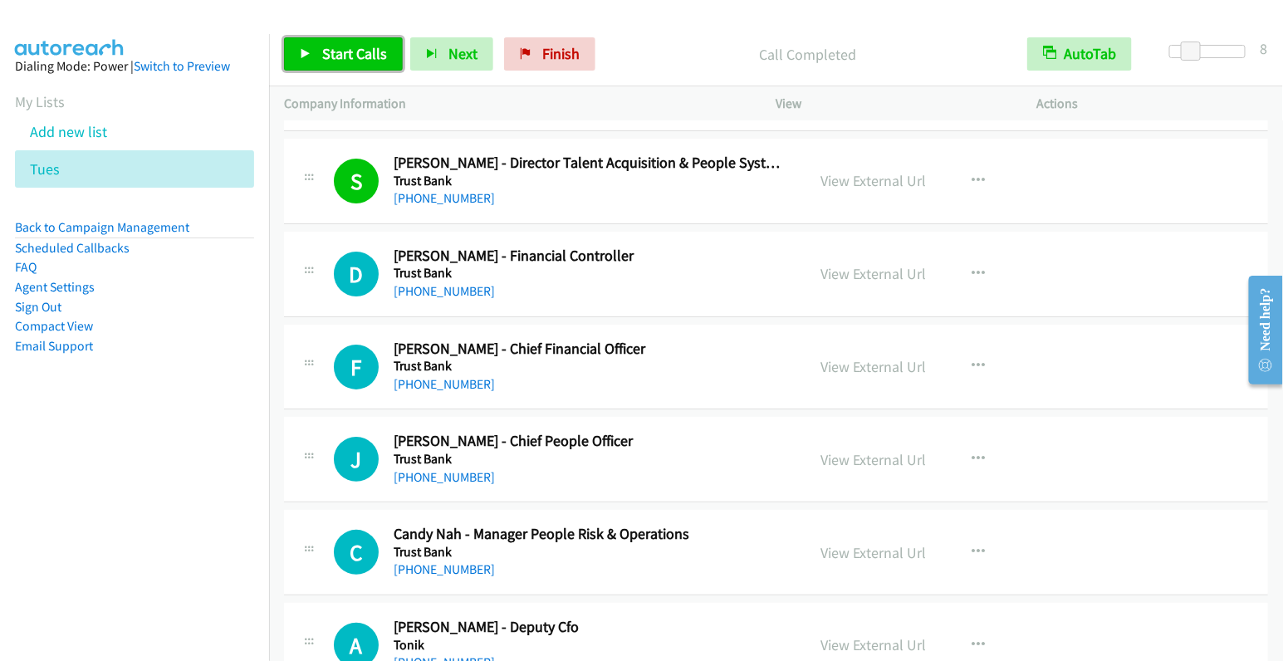
click at [352, 67] on link "Start Calls" at bounding box center [343, 53] width 119 height 33
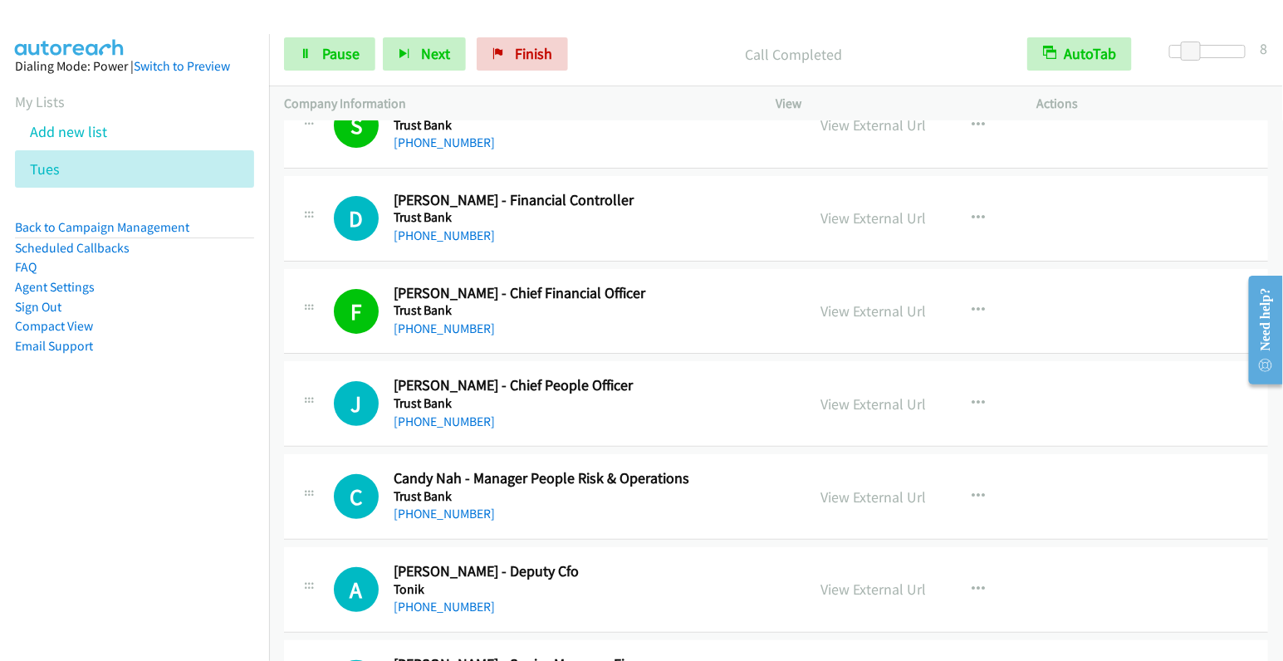
scroll to position [2443, 0]
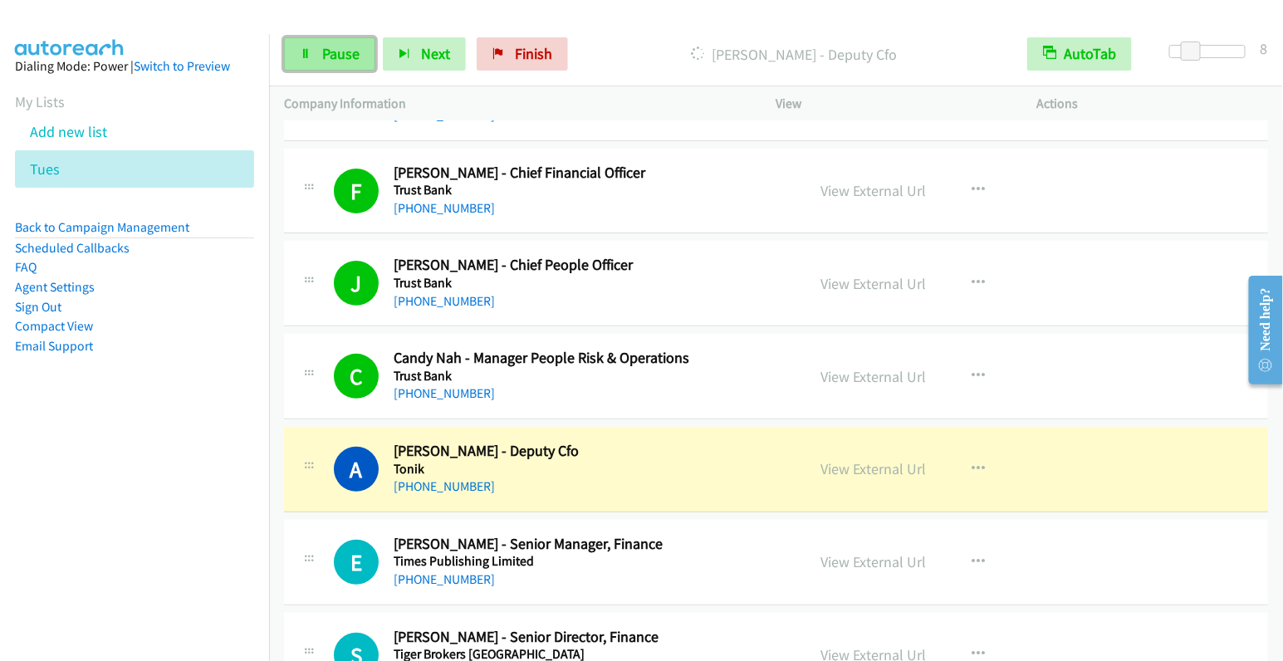
click at [339, 54] on span "Pause" at bounding box center [340, 53] width 37 height 19
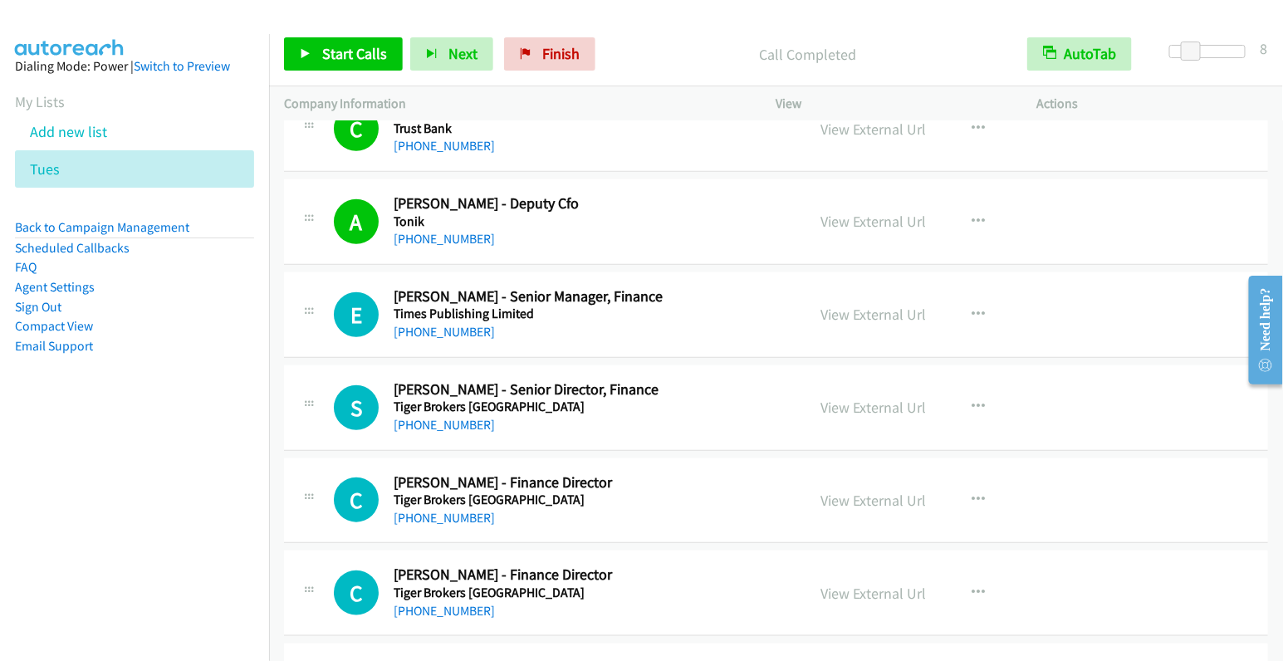
scroll to position [2731, 0]
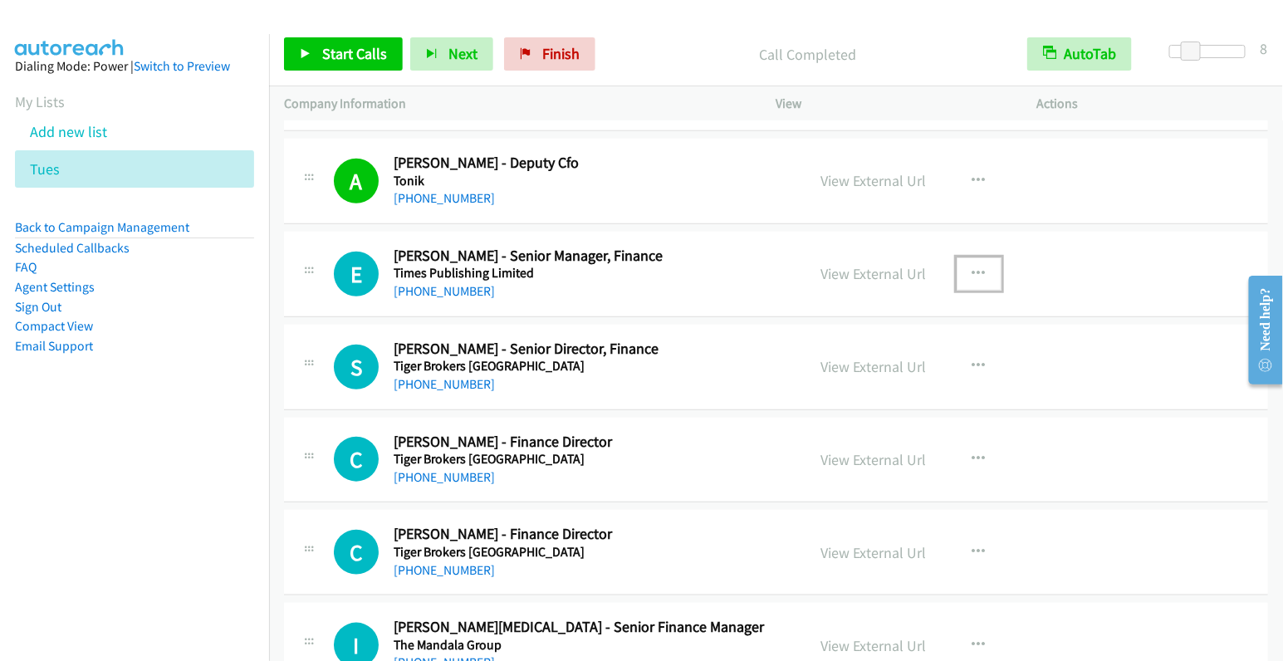
click at [972, 267] on icon "button" at bounding box center [978, 273] width 13 height 13
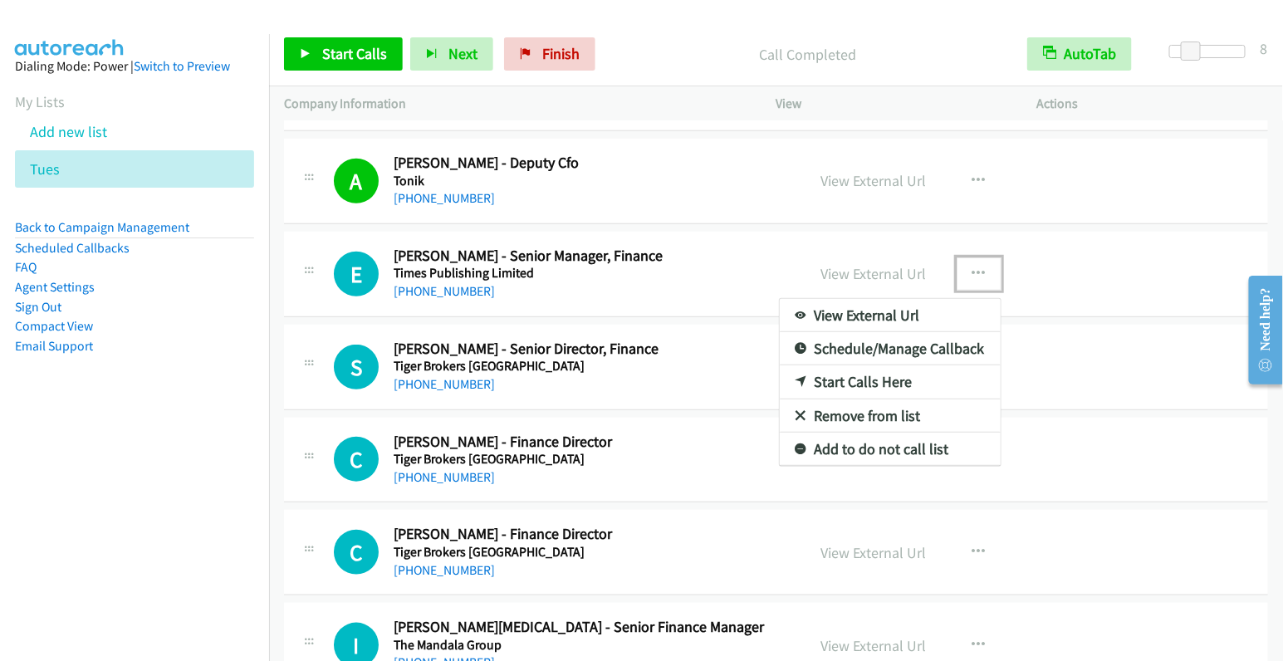
click at [883, 366] on link "Start Calls Here" at bounding box center [890, 381] width 221 height 33
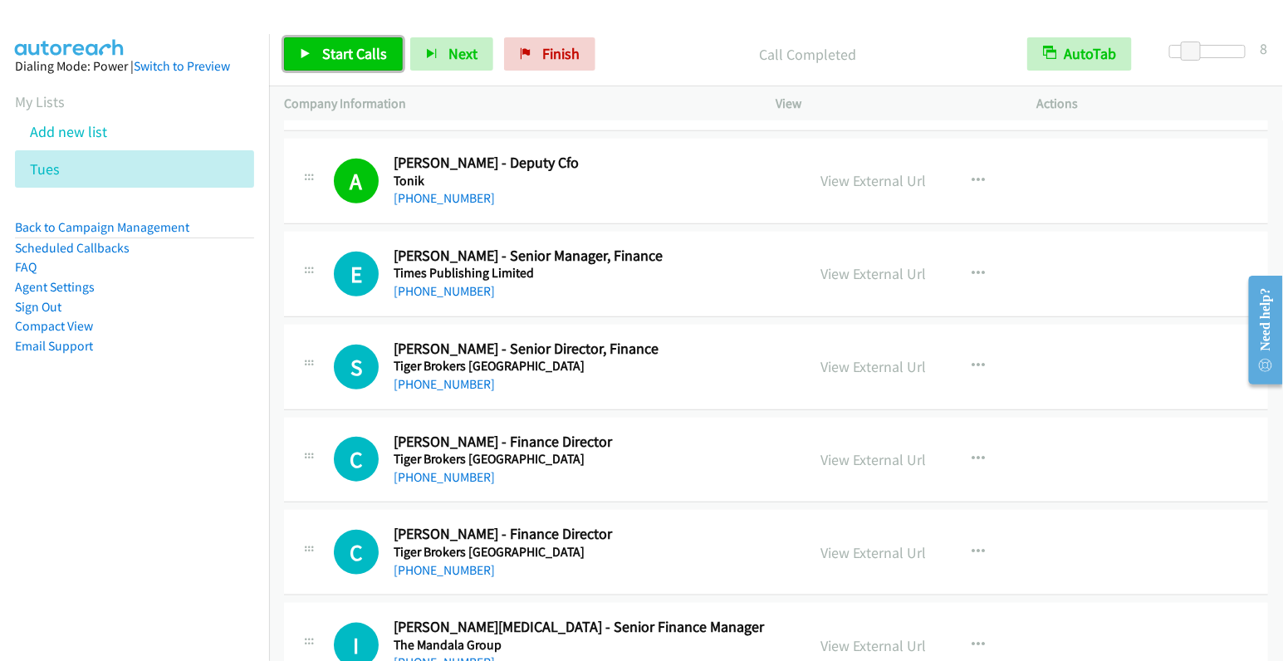
click at [353, 62] on span "Start Calls" at bounding box center [354, 53] width 65 height 19
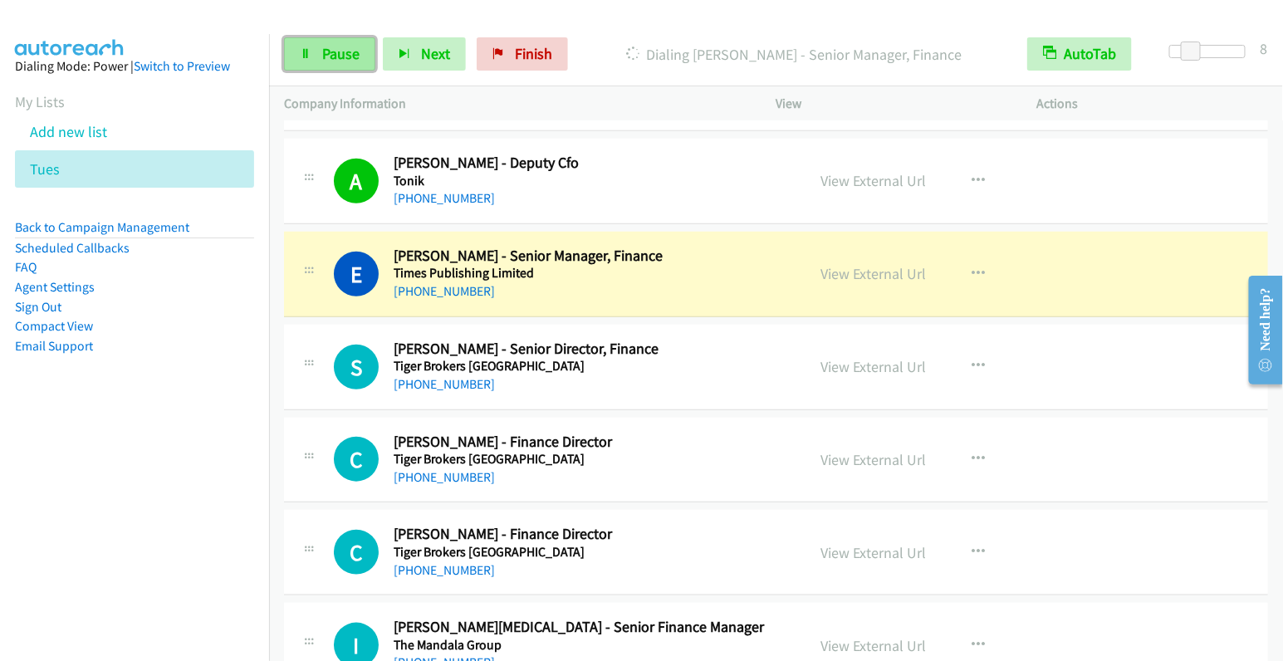
click at [311, 56] on link "Pause" at bounding box center [329, 53] width 91 height 33
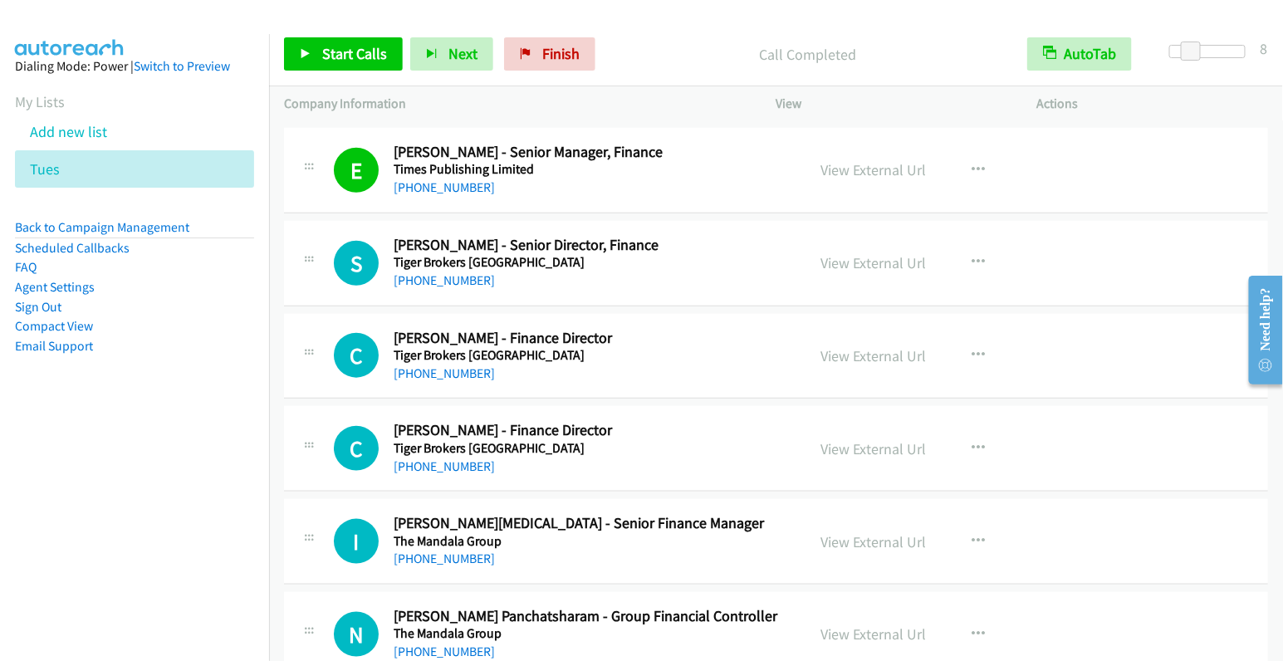
scroll to position [2882, 0]
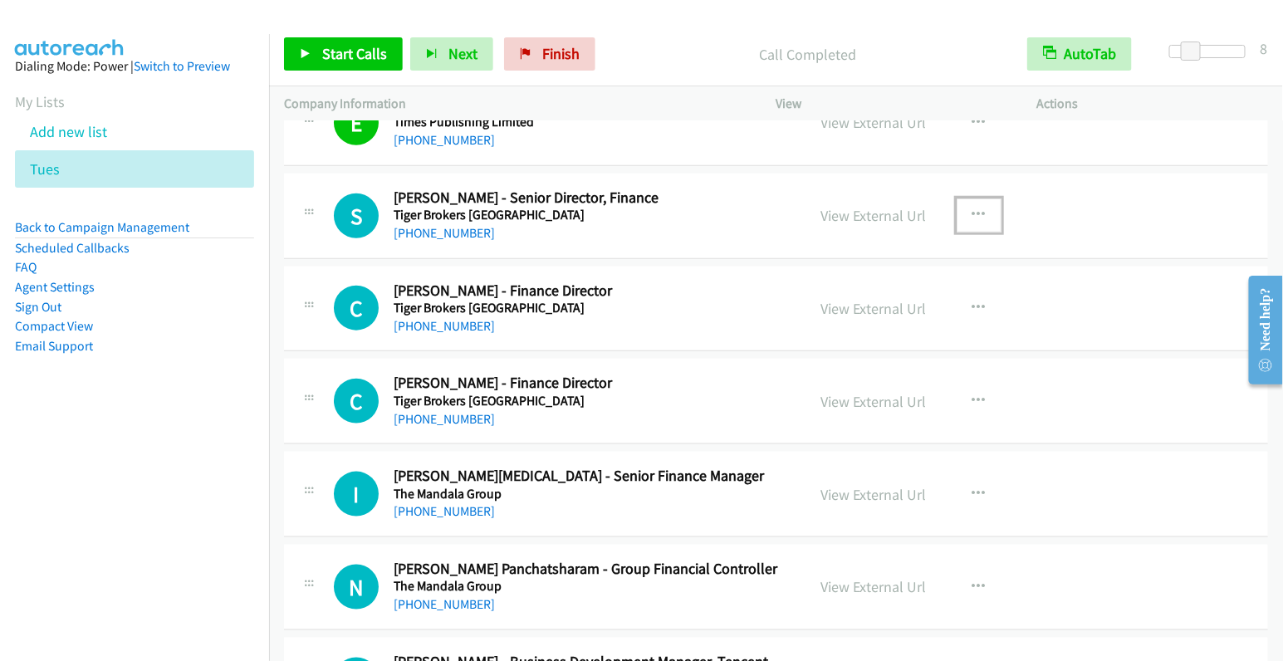
click at [970, 198] on button "button" at bounding box center [978, 214] width 45 height 33
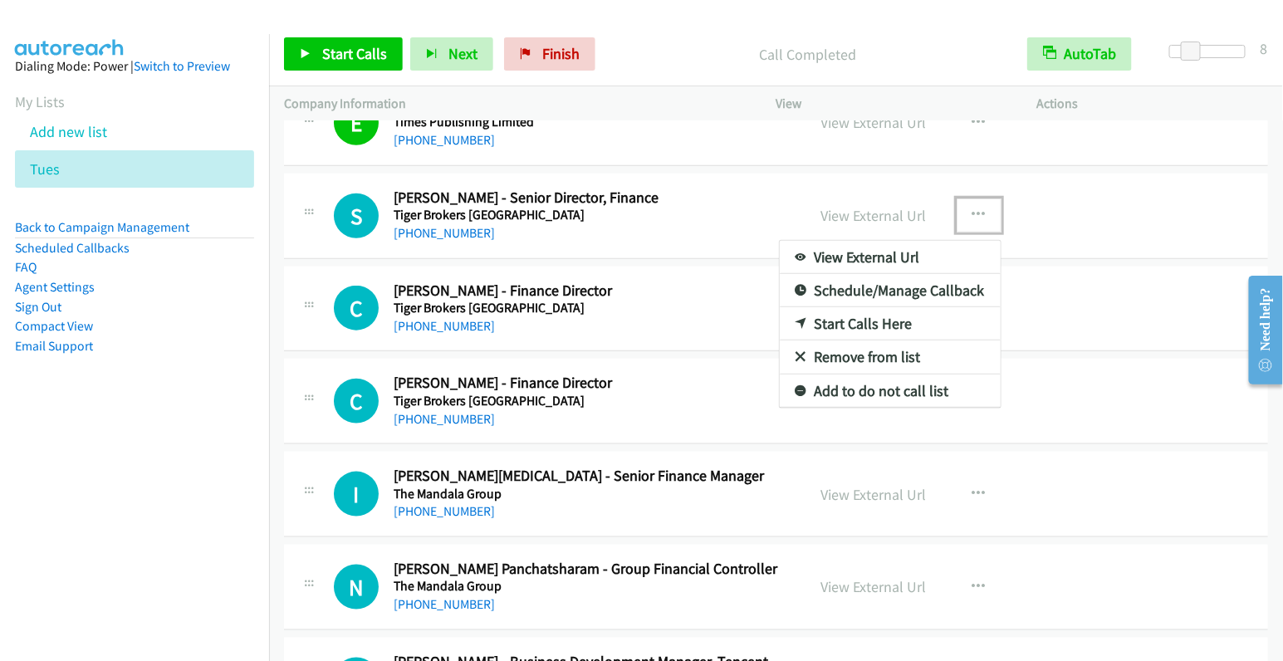
click at [900, 307] on link "Start Calls Here" at bounding box center [890, 323] width 221 height 33
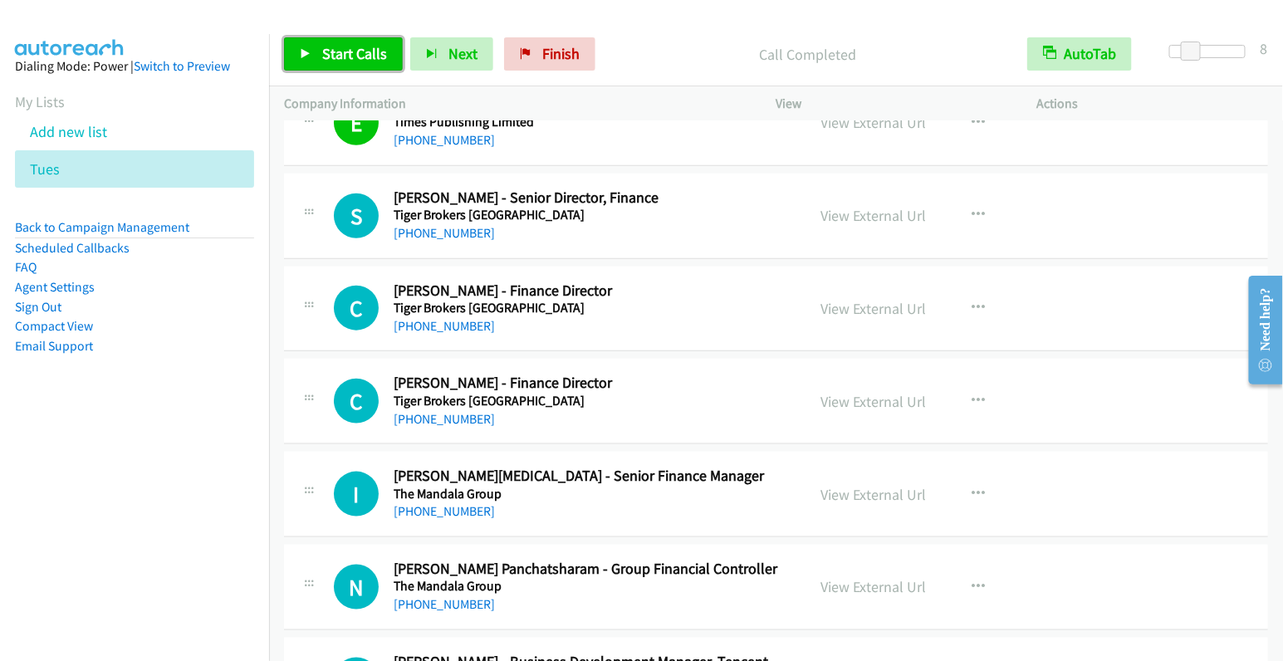
click at [350, 48] on span "Start Calls" at bounding box center [354, 53] width 65 height 19
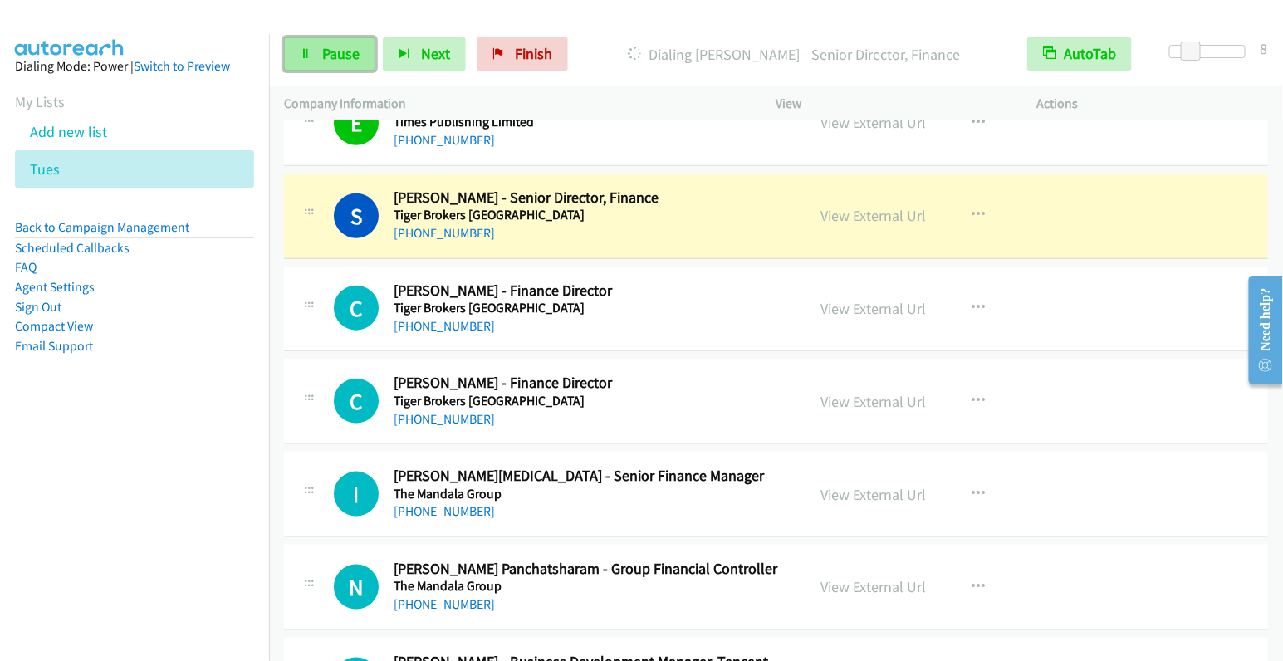
click at [325, 61] on span "Pause" at bounding box center [340, 53] width 37 height 19
click at [315, 57] on link "Pause" at bounding box center [329, 53] width 91 height 33
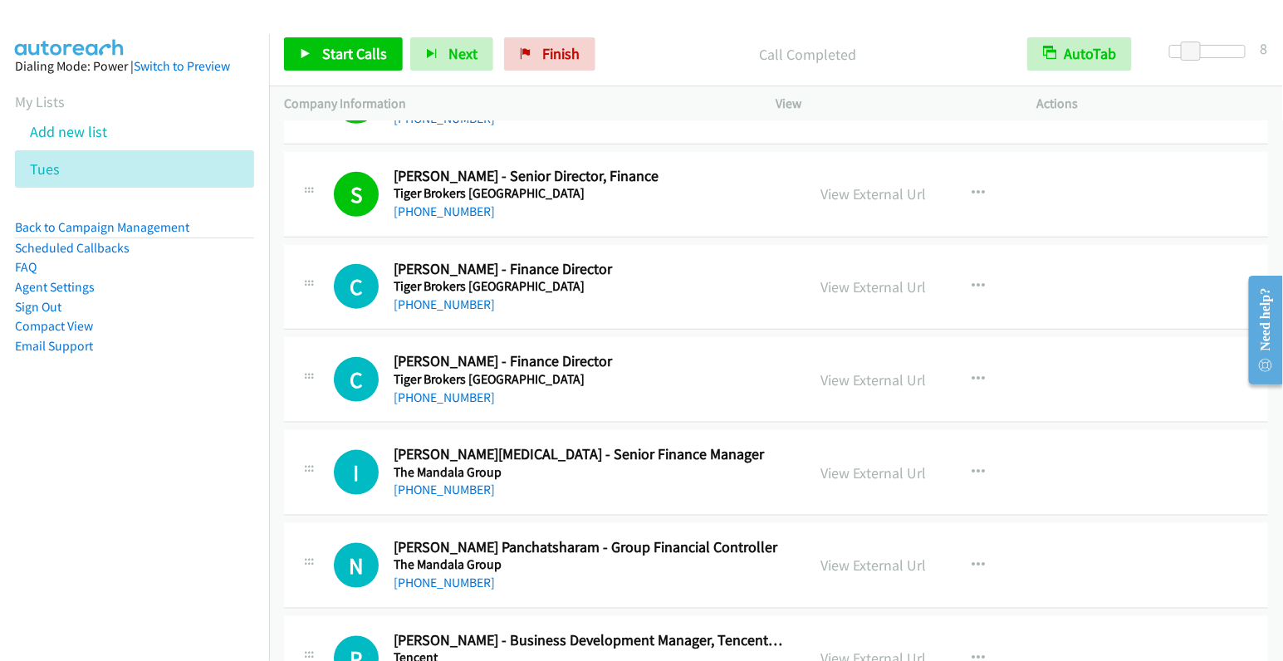
scroll to position [2906, 0]
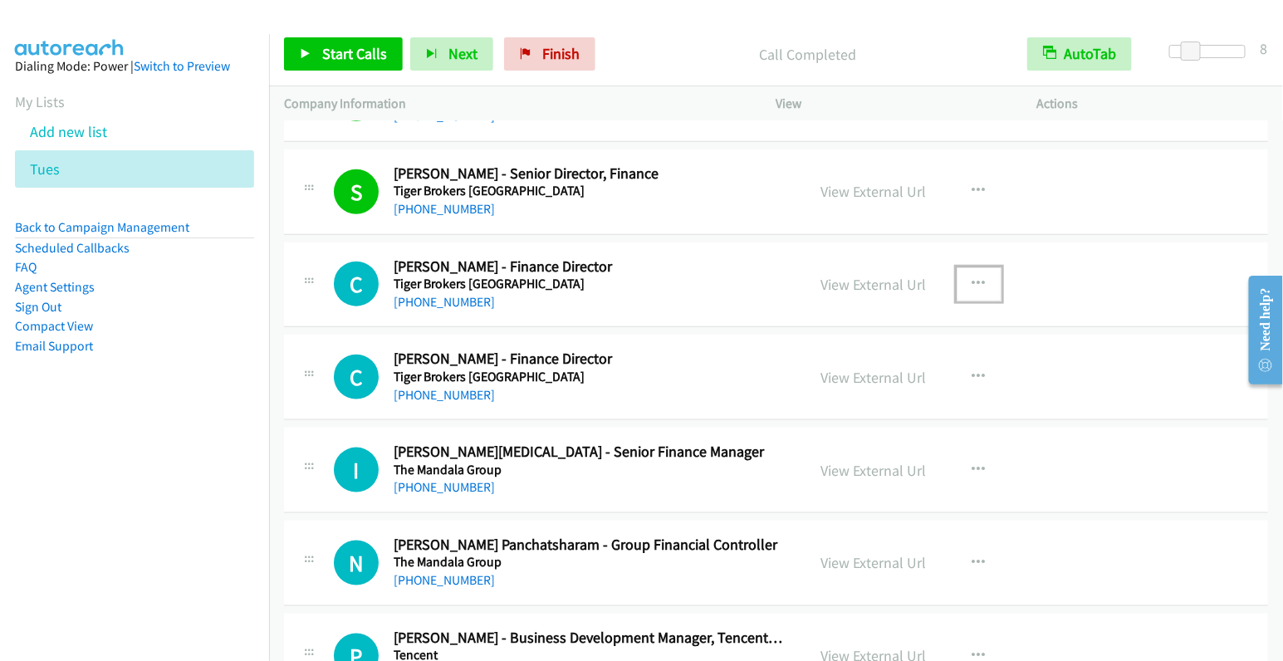
click at [972, 277] on icon "button" at bounding box center [978, 283] width 13 height 13
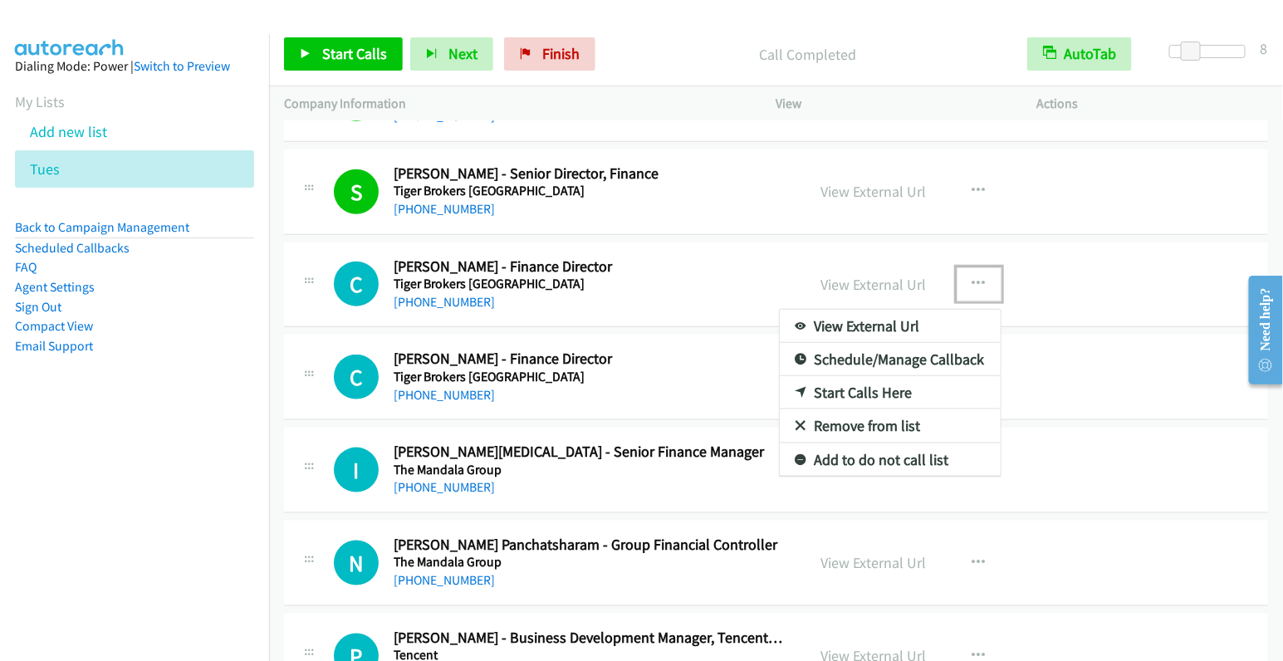
click at [868, 378] on link "Start Calls Here" at bounding box center [890, 392] width 221 height 33
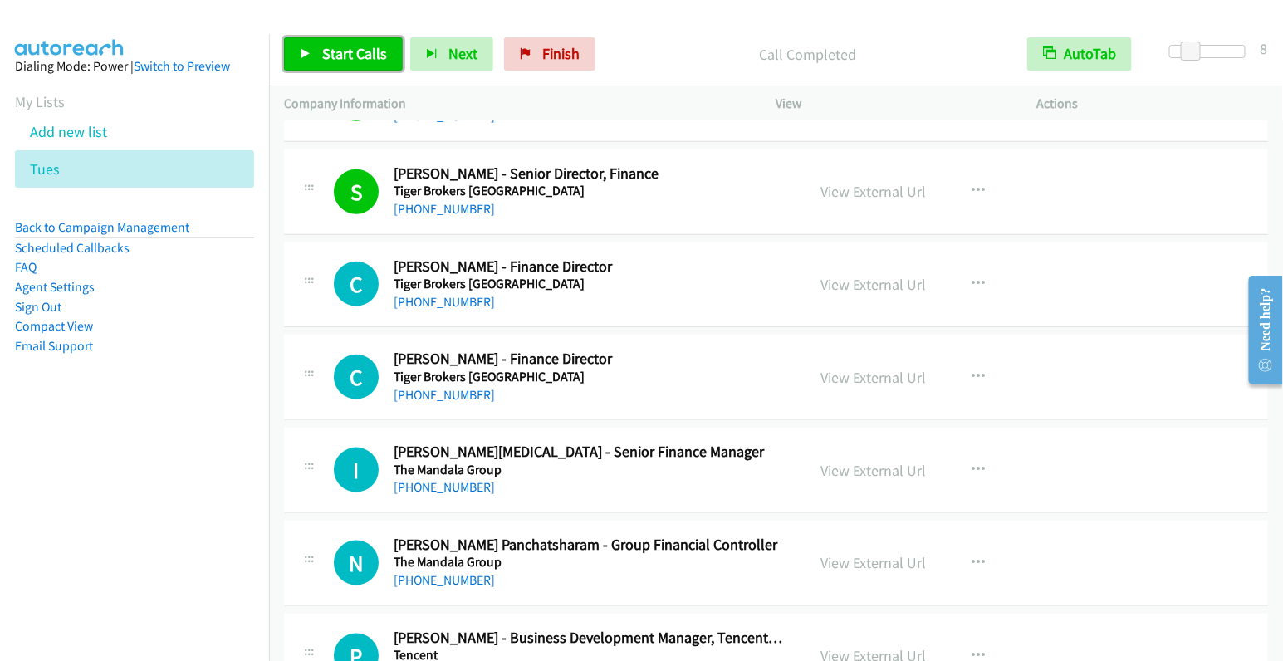
click at [343, 55] on span "Start Calls" at bounding box center [354, 53] width 65 height 19
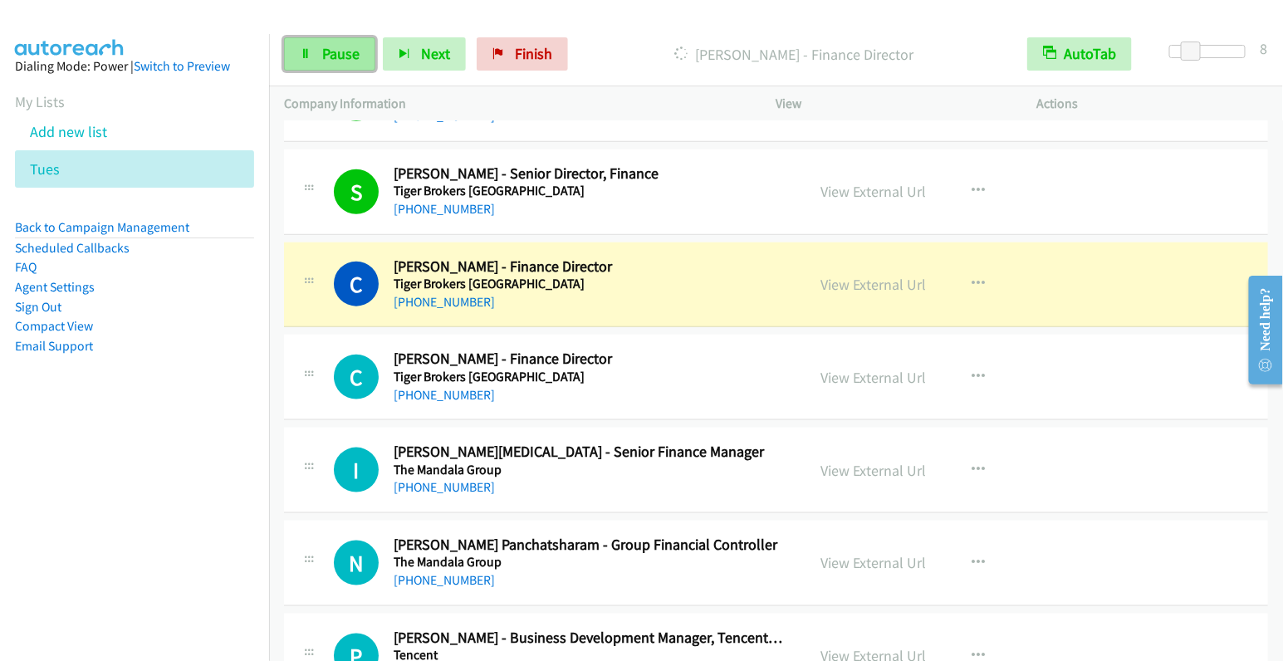
click at [343, 53] on span "Pause" at bounding box center [340, 53] width 37 height 19
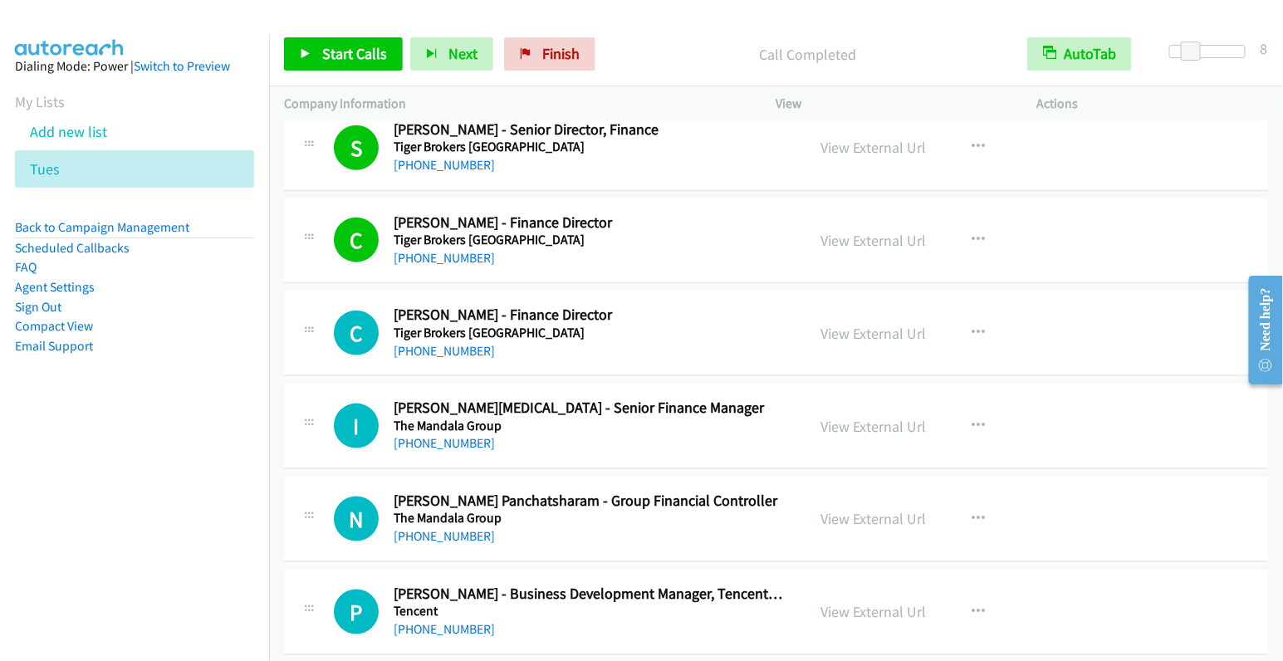
scroll to position [2969, 0]
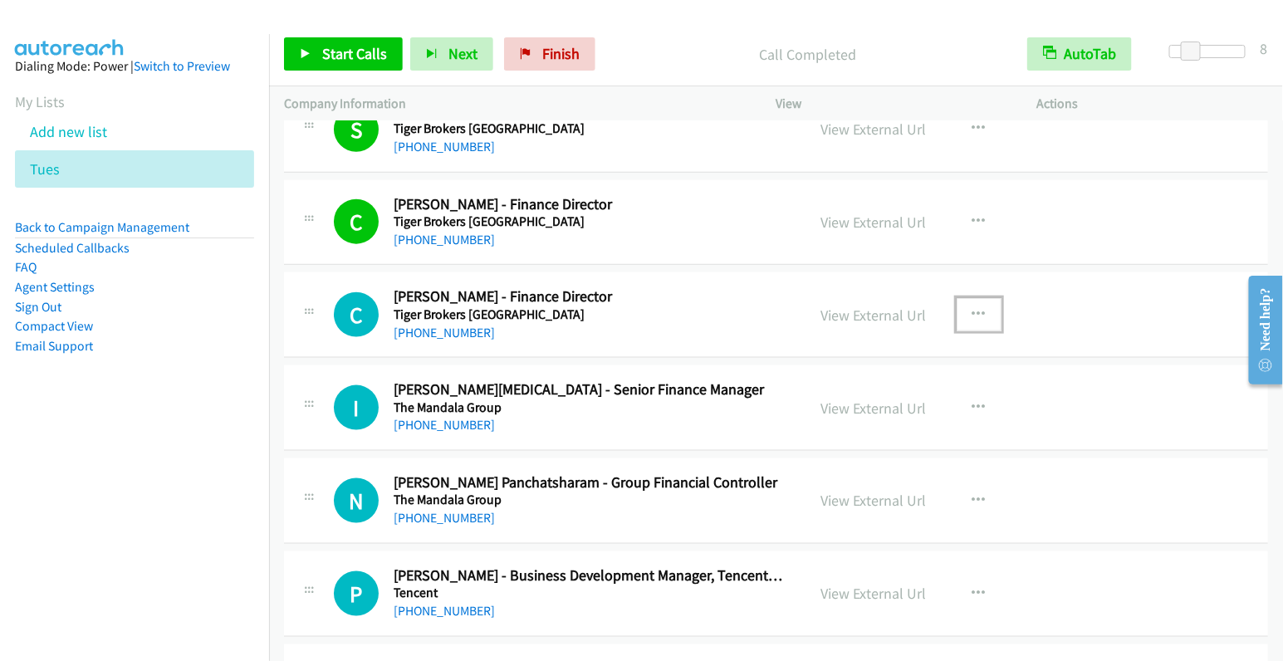
click at [960, 298] on button "button" at bounding box center [978, 314] width 45 height 33
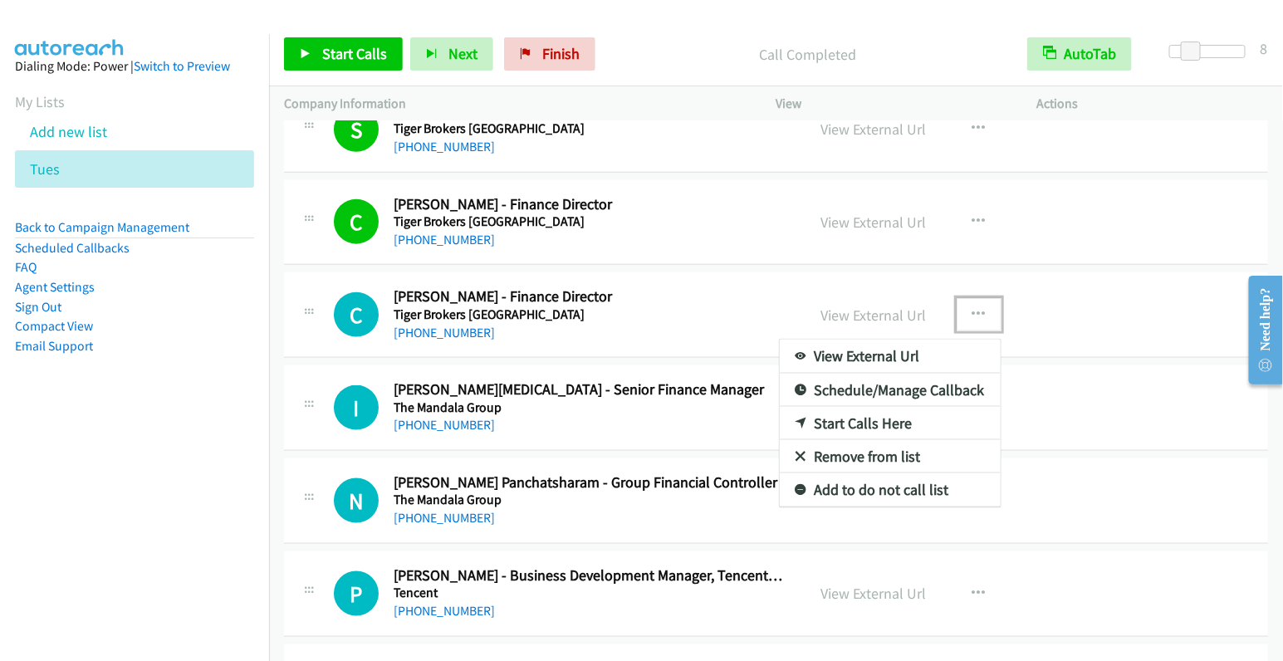
click at [895, 407] on link "Start Calls Here" at bounding box center [890, 423] width 221 height 33
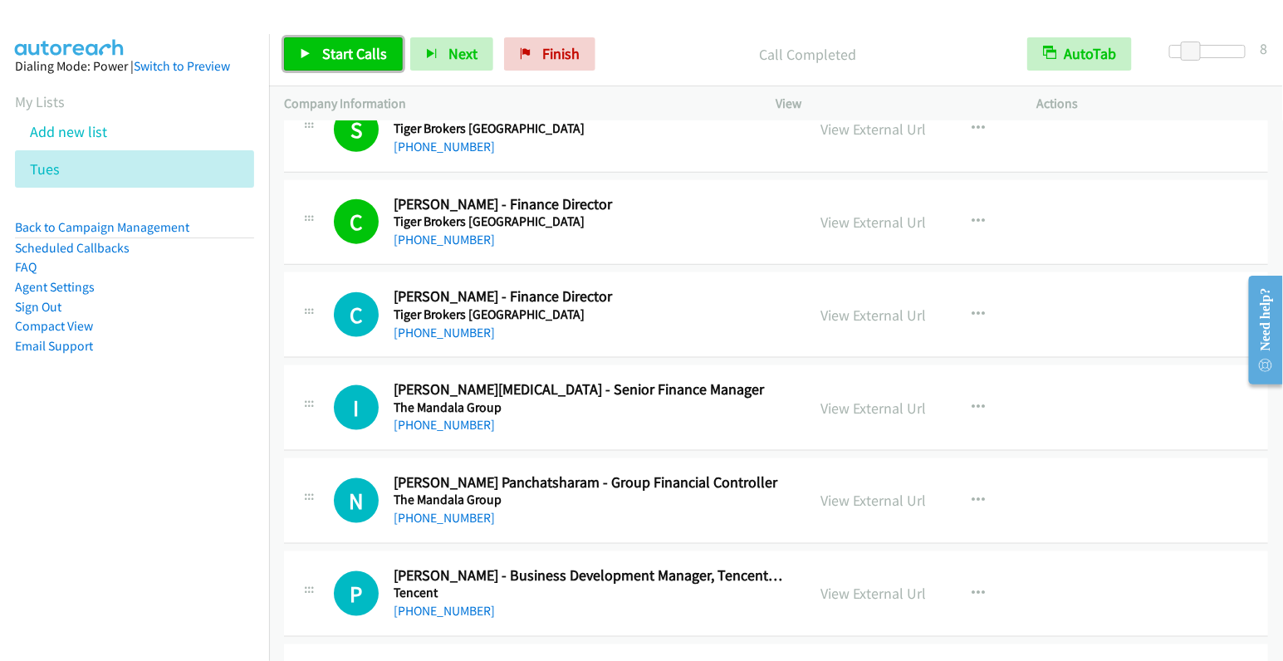
click at [331, 57] on span "Start Calls" at bounding box center [354, 53] width 65 height 19
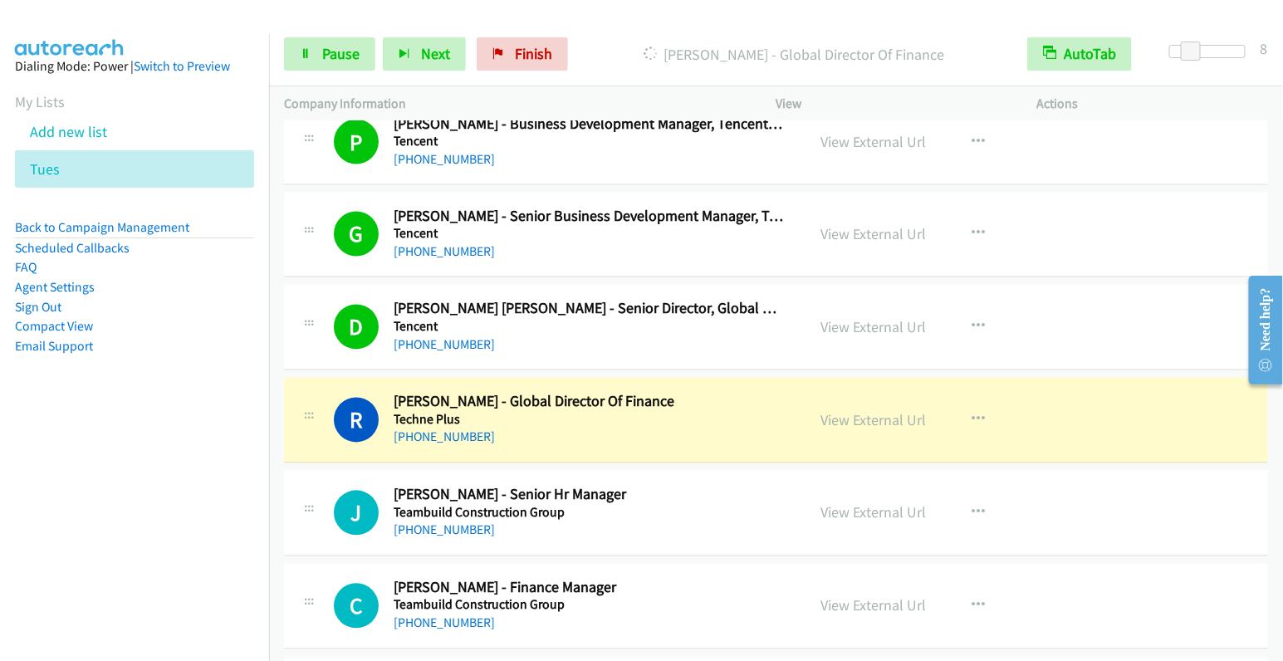
scroll to position [3539, 0]
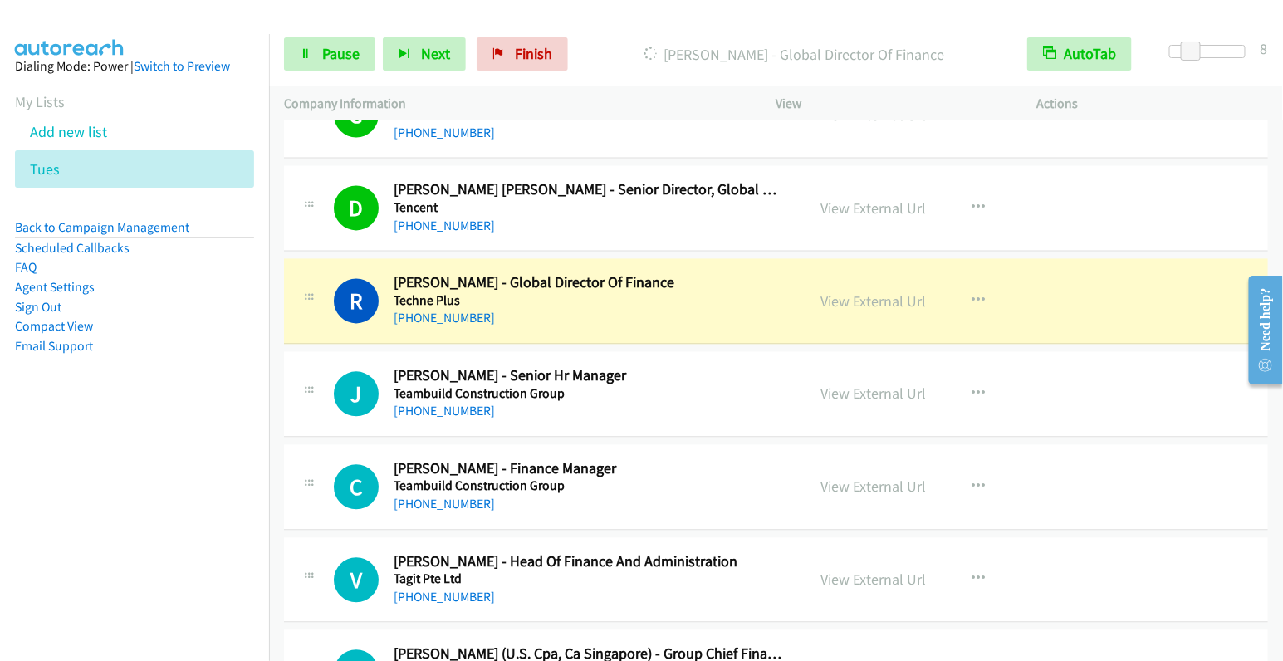
drag, startPoint x: 869, startPoint y: 286, endPoint x: 956, endPoint y: 159, distance: 153.6
drag, startPoint x: 876, startPoint y: 287, endPoint x: 885, endPoint y: 278, distance: 12.9
click at [863, 292] on link "View External Url" at bounding box center [873, 301] width 105 height 19
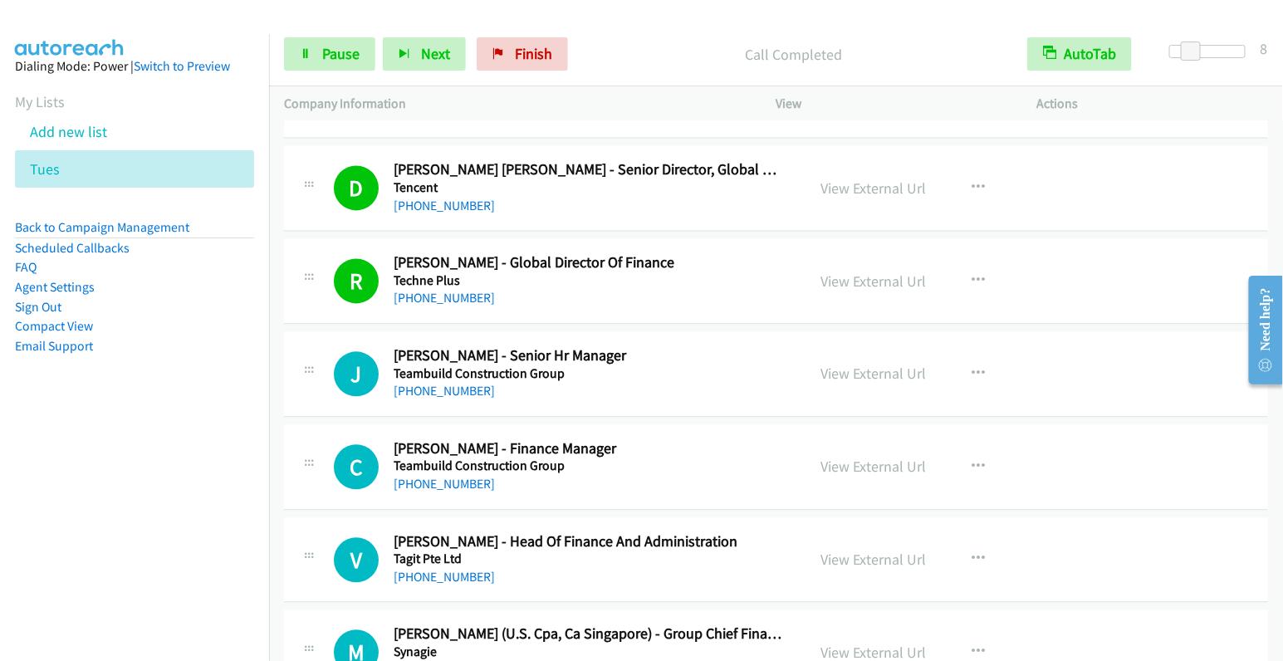
scroll to position [3588, 0]
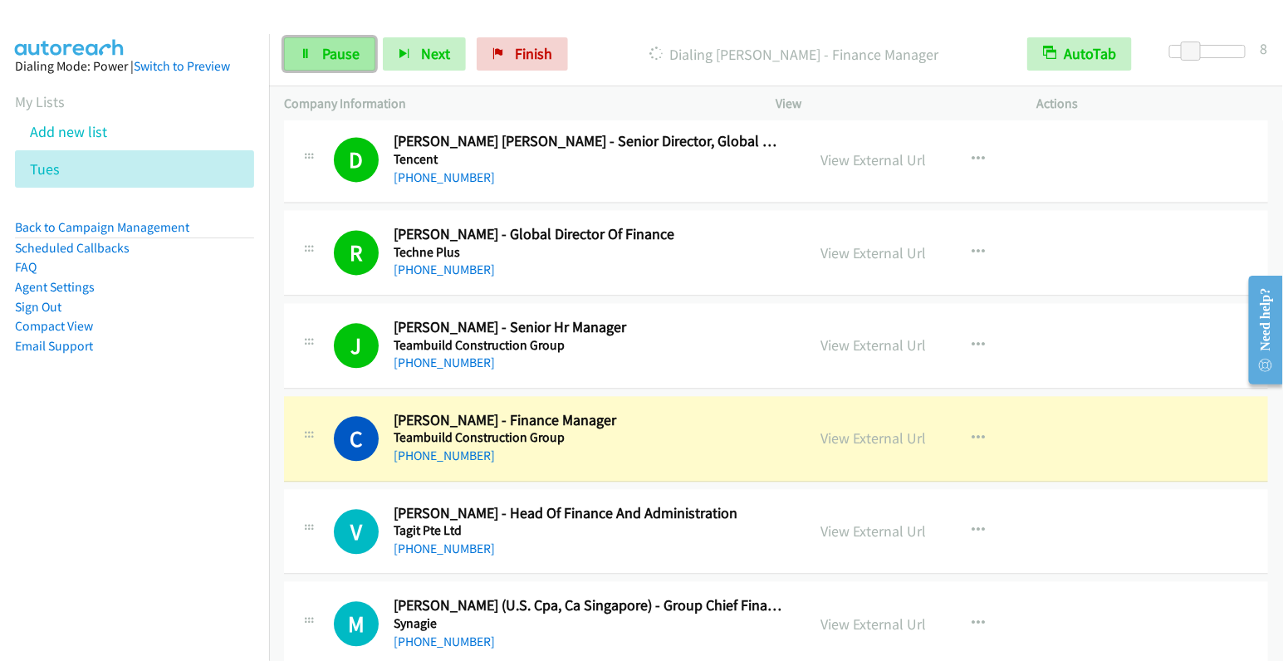
click at [318, 53] on link "Pause" at bounding box center [329, 53] width 91 height 33
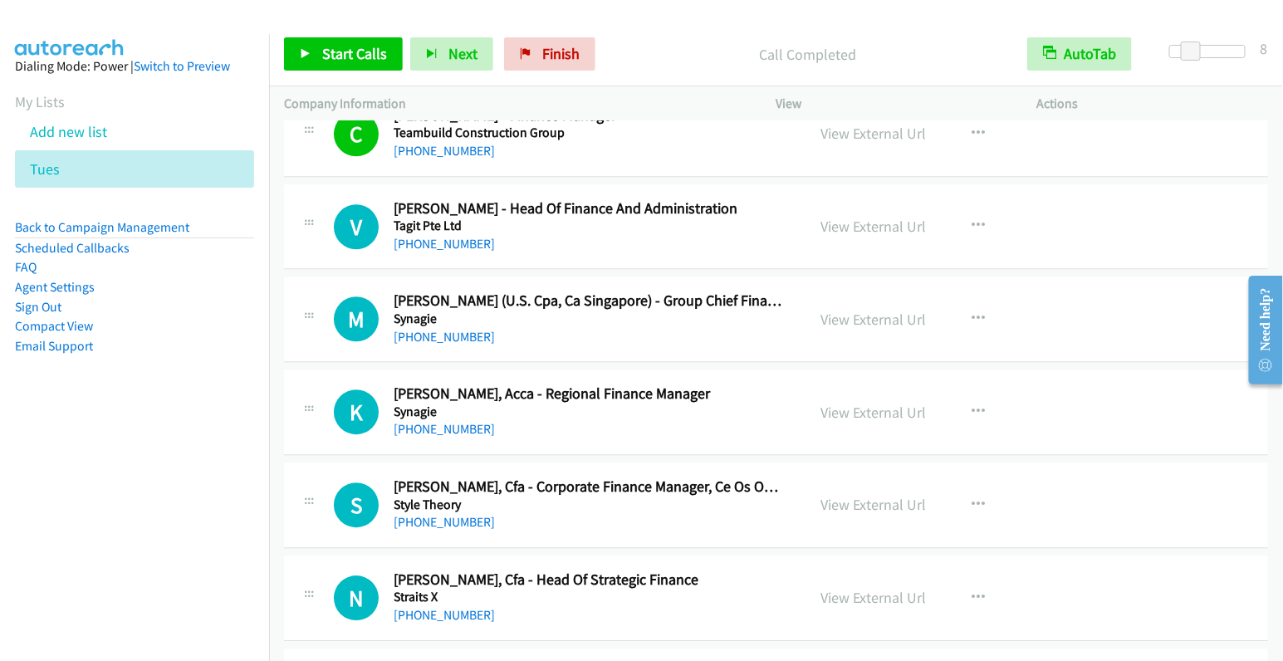
scroll to position [3894, 0]
click at [975, 218] on icon "button" at bounding box center [978, 224] width 13 height 13
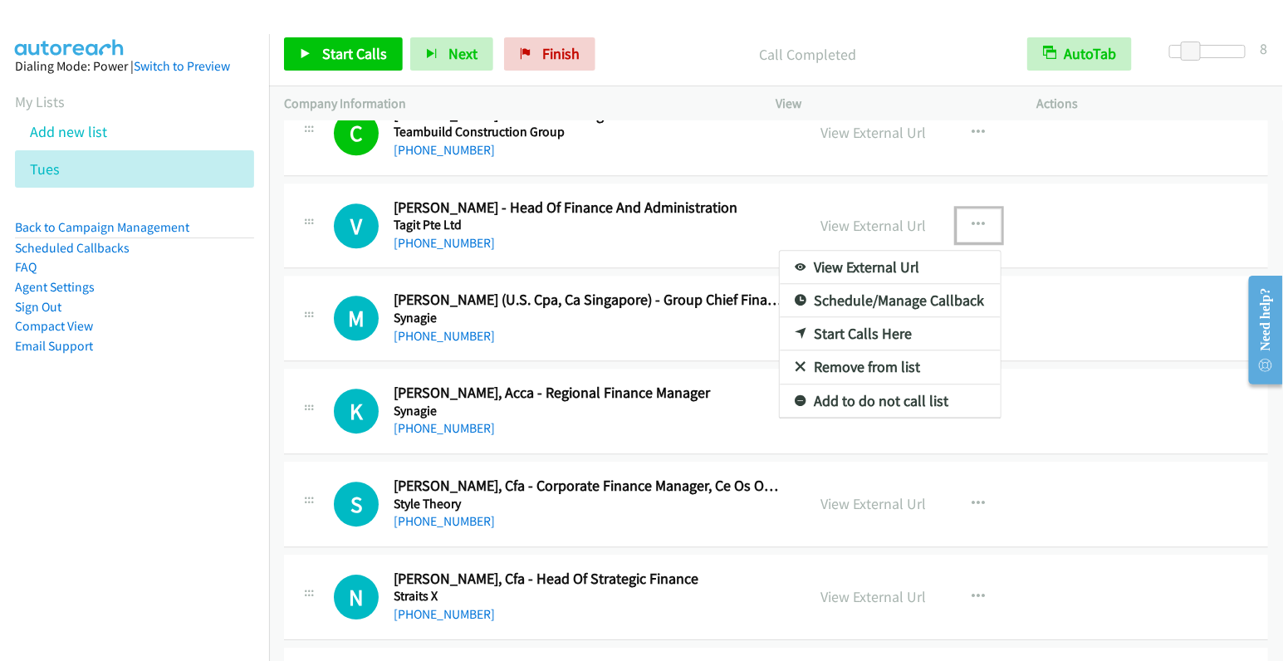
click at [891, 317] on link "Start Calls Here" at bounding box center [890, 333] width 221 height 33
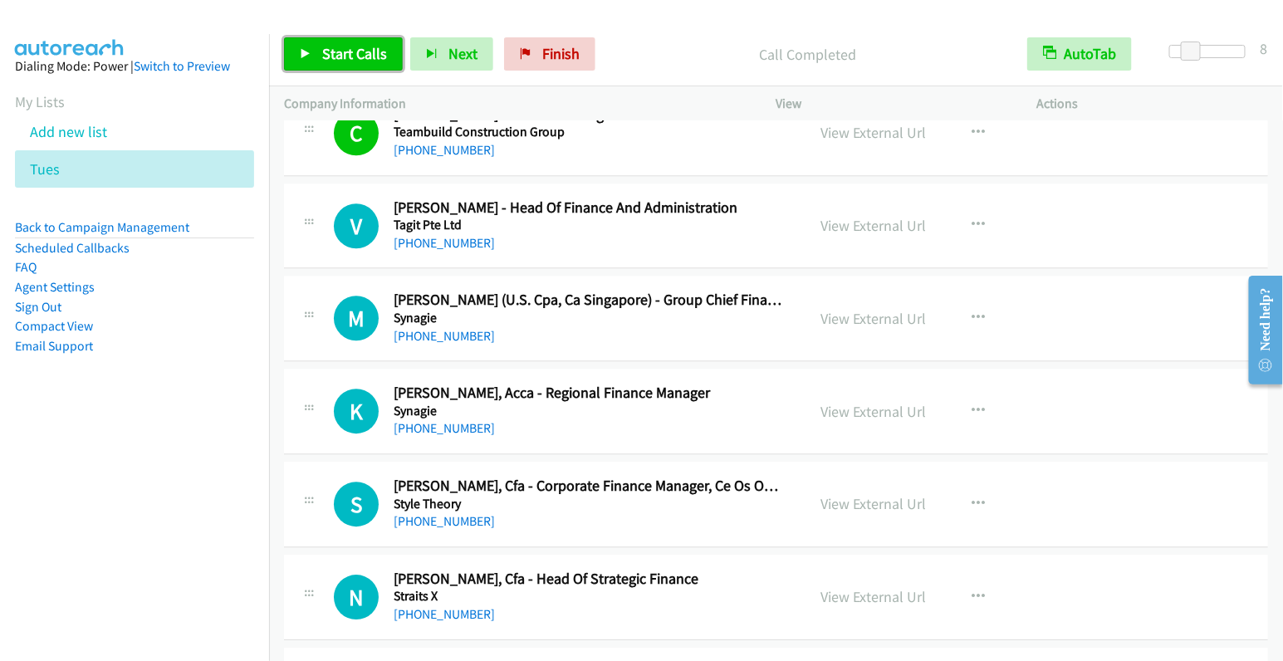
click at [319, 56] on link "Start Calls" at bounding box center [343, 53] width 119 height 33
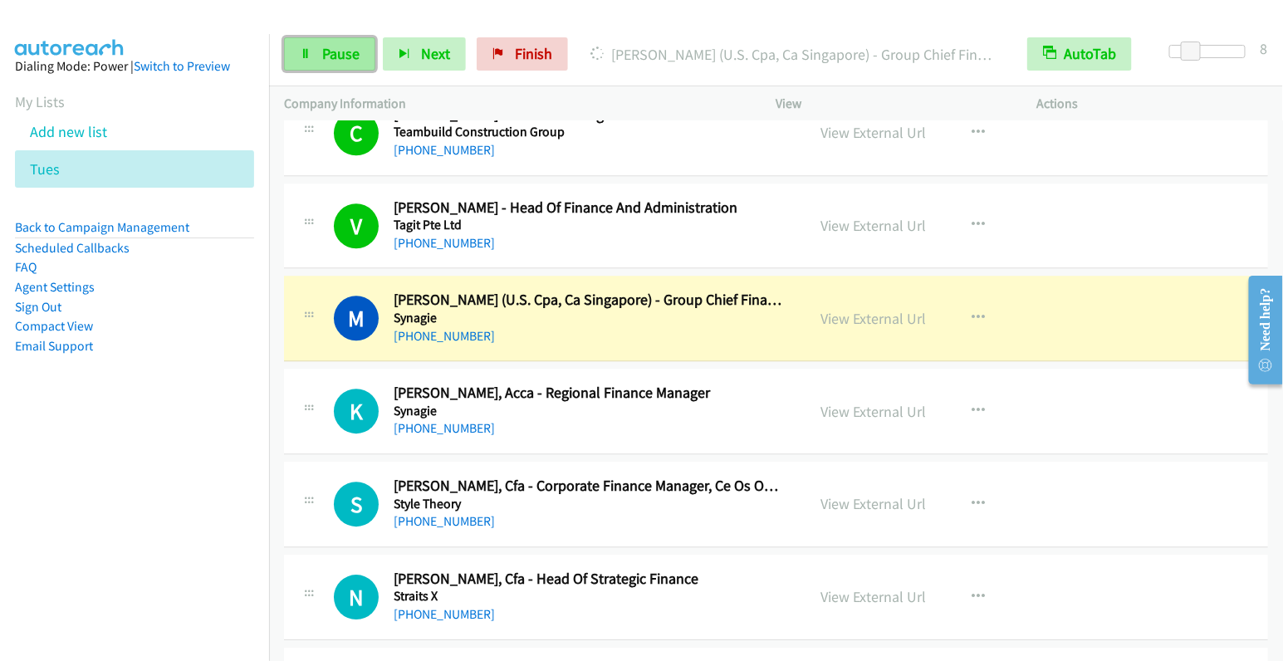
click at [306, 52] on icon at bounding box center [306, 55] width 12 height 12
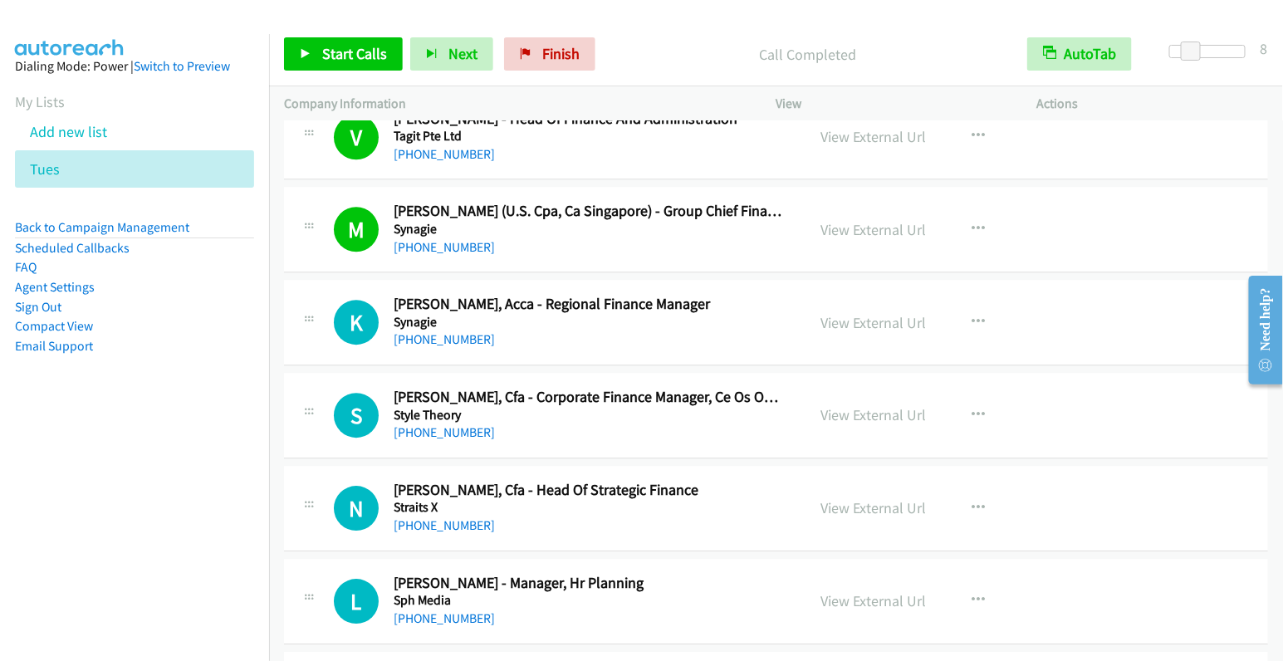
scroll to position [4002, 0]
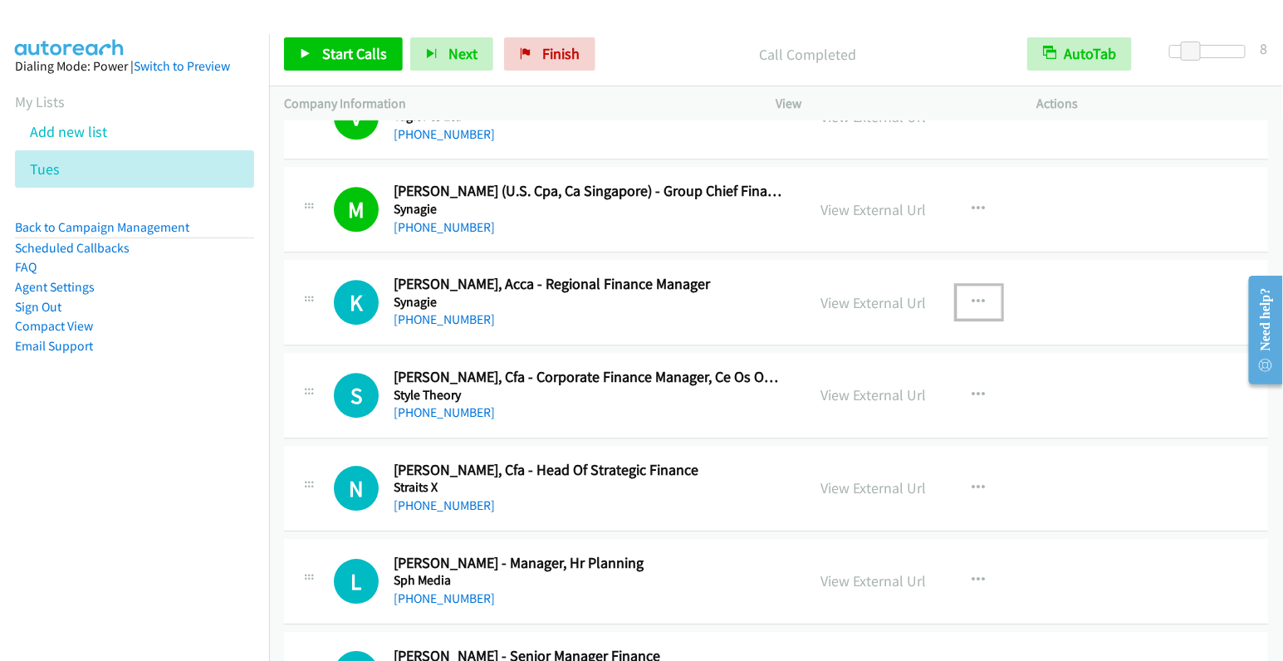
click at [972, 296] on icon "button" at bounding box center [978, 302] width 13 height 13
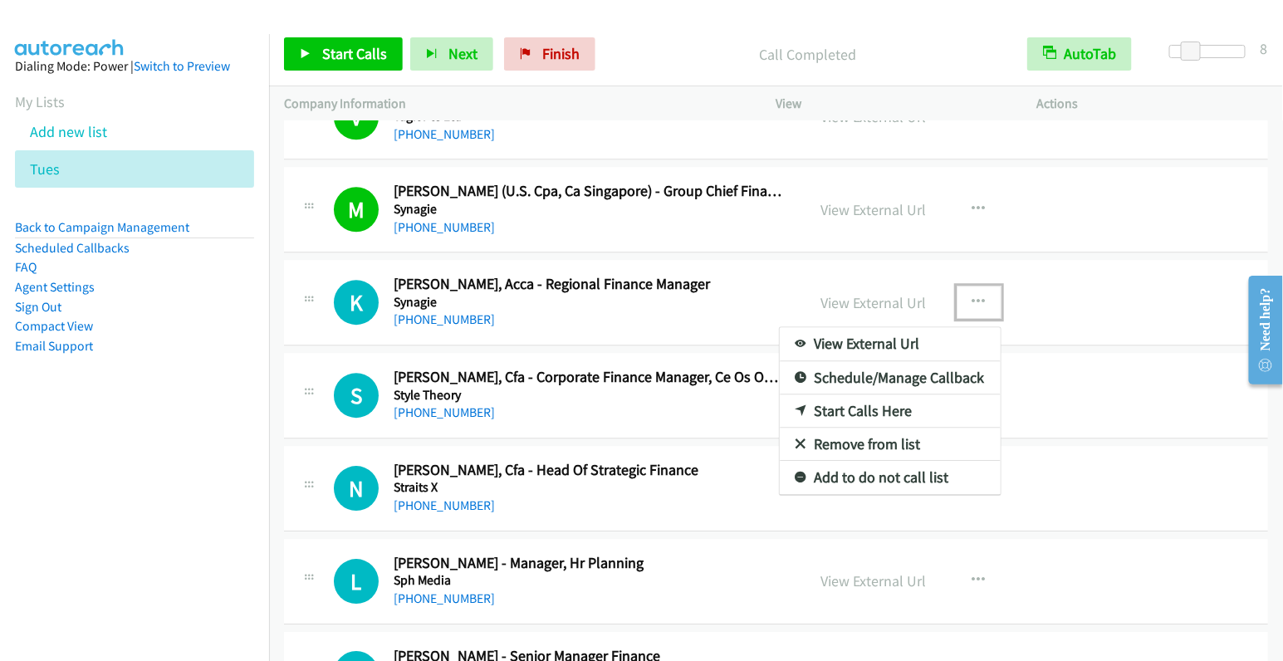
click at [887, 394] on link "Start Calls Here" at bounding box center [890, 410] width 221 height 33
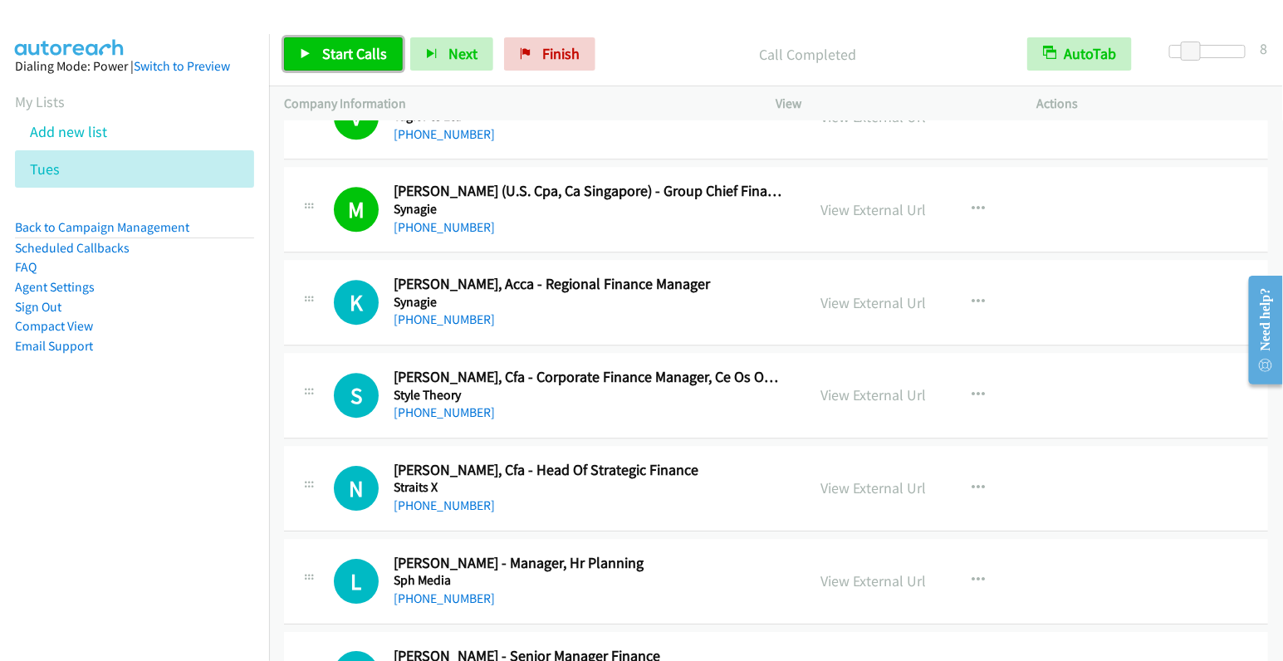
click at [359, 51] on span "Start Calls" at bounding box center [354, 53] width 65 height 19
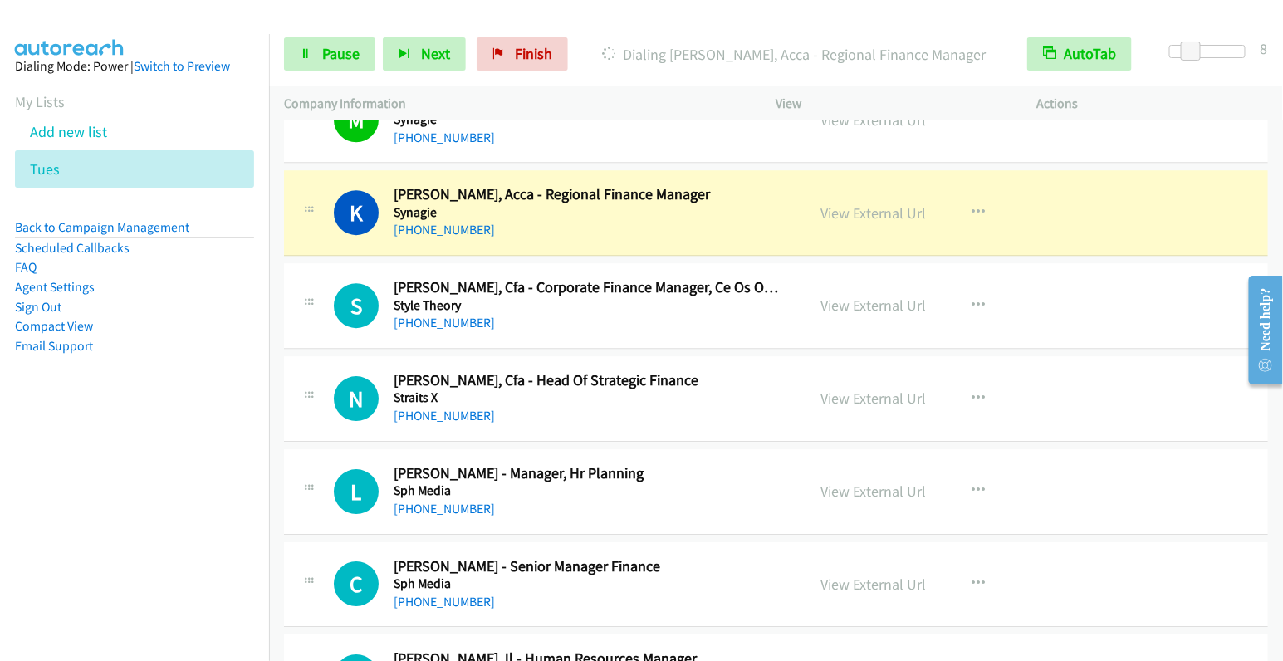
scroll to position [4093, 0]
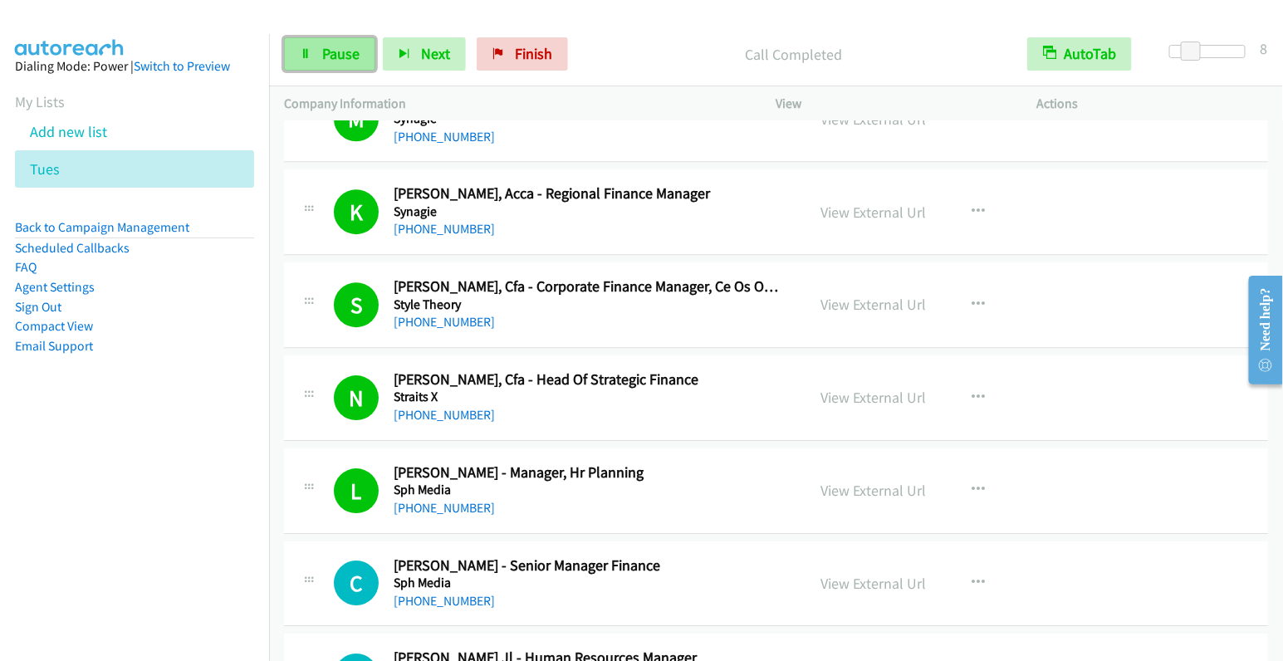
click at [330, 57] on span "Pause" at bounding box center [340, 53] width 37 height 19
